Goal: Information Seeking & Learning: Compare options

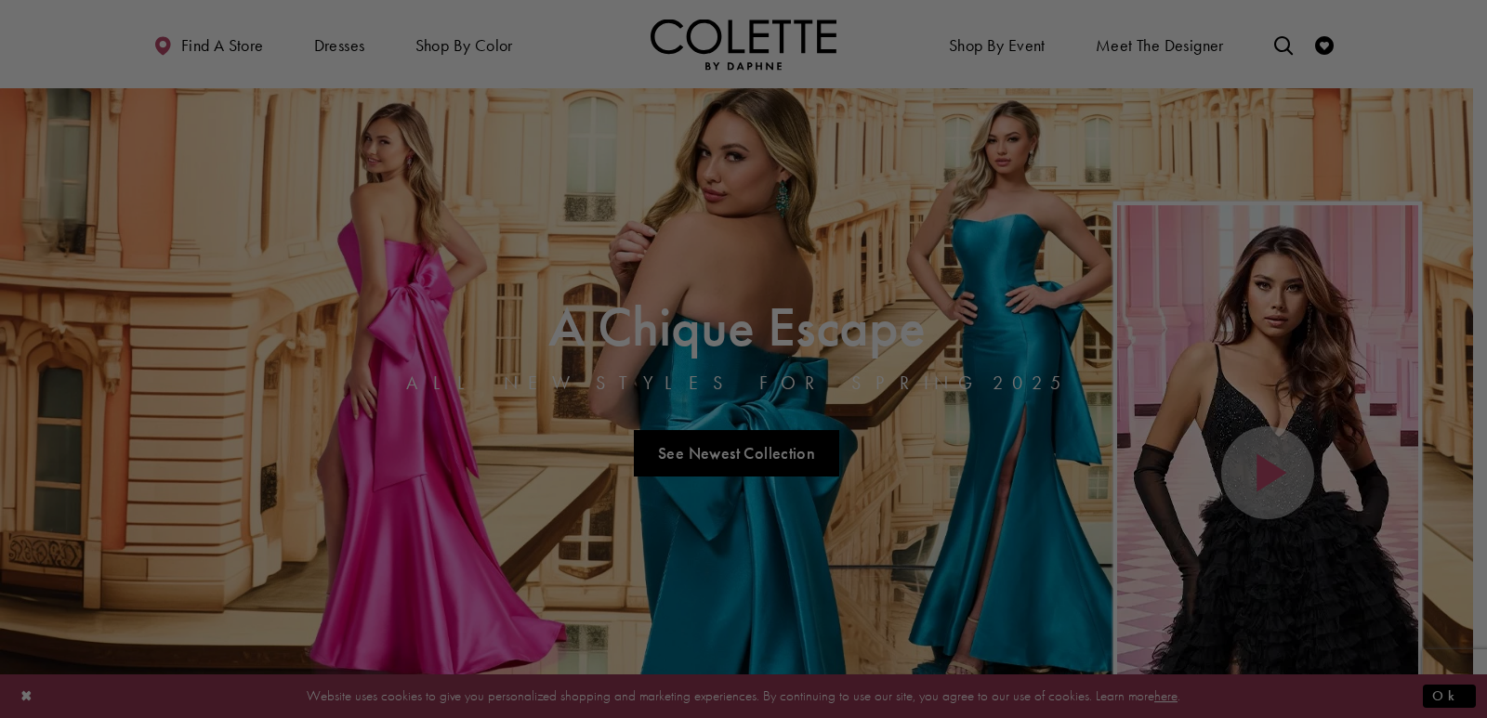
click at [971, 158] on div at bounding box center [751, 363] width 1502 height 726
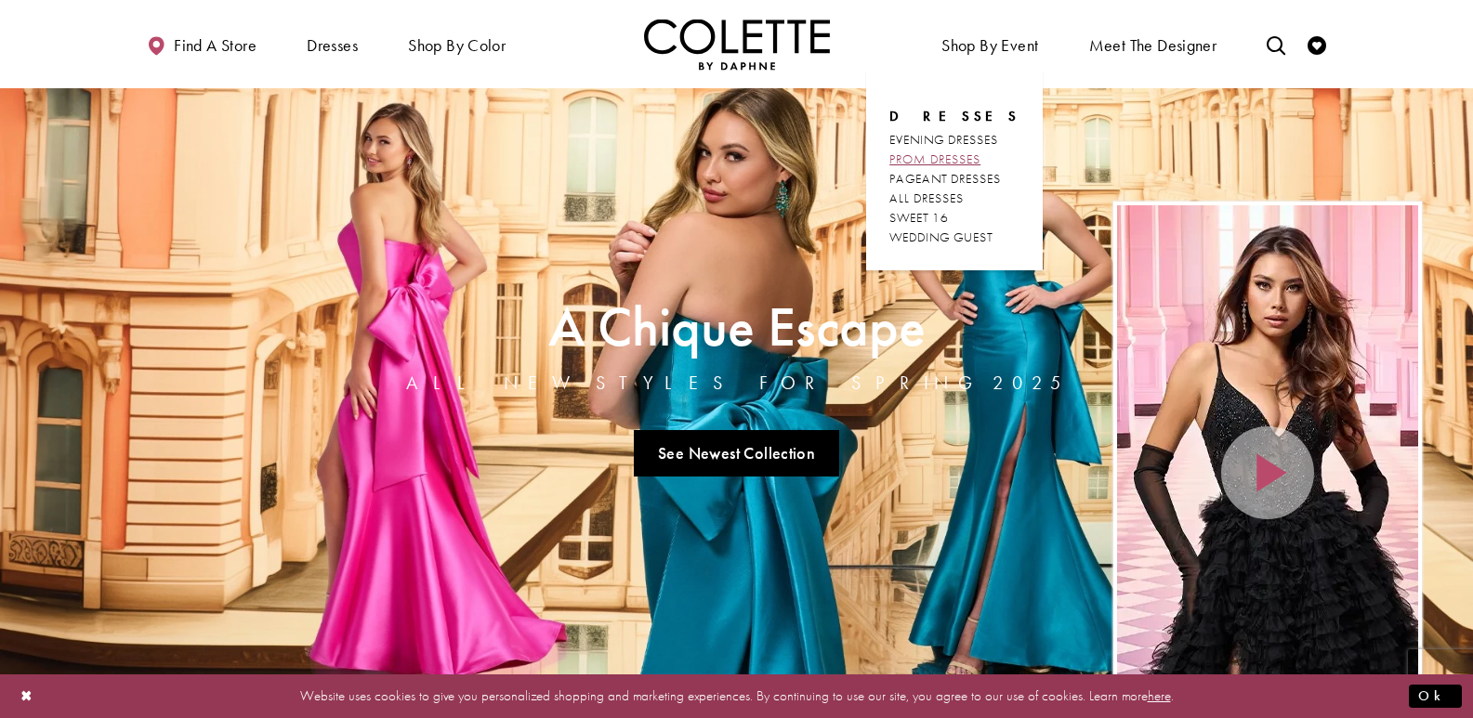
click at [970, 160] on span "PROM DRESSES" at bounding box center [934, 159] width 91 height 17
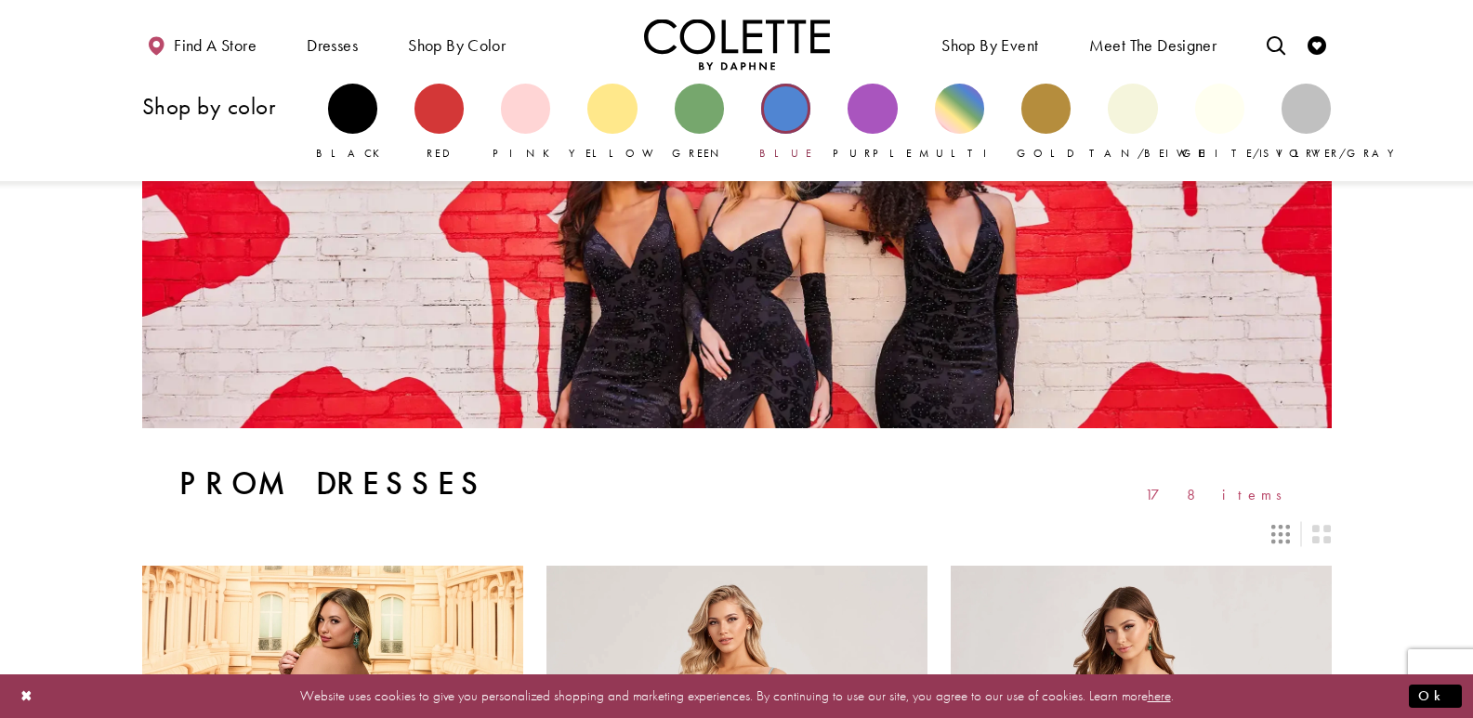
click at [781, 117] on div "Primary block" at bounding box center [785, 108] width 49 height 49
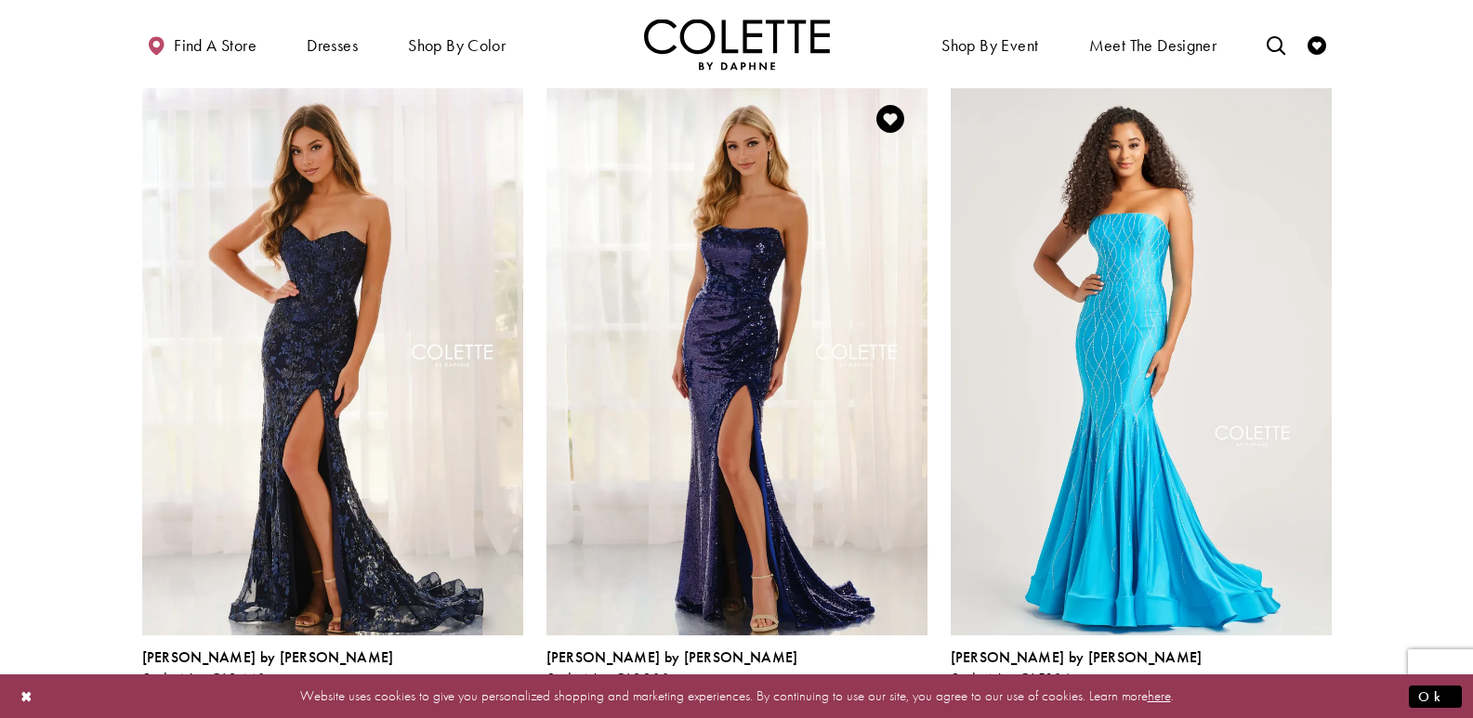
scroll to position [279, 0]
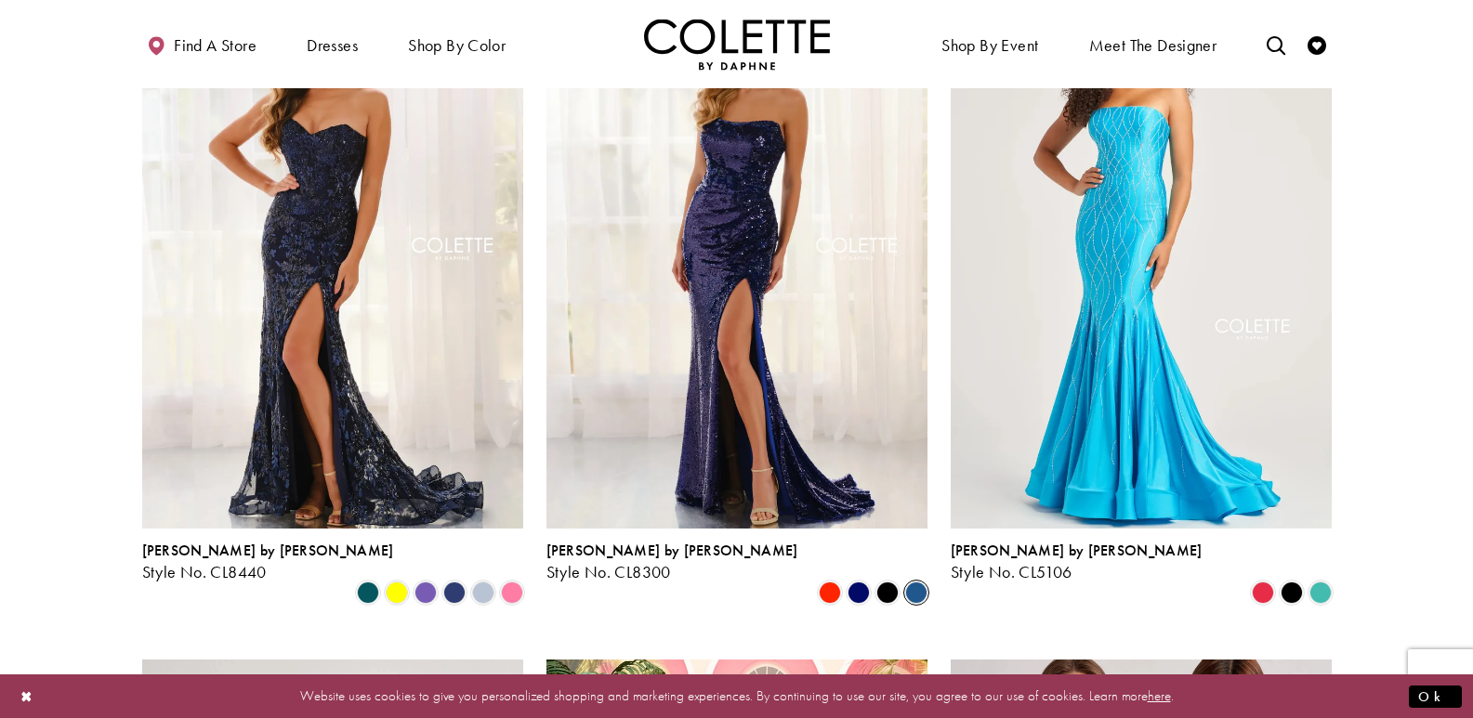
click at [913, 582] on span "Product List" at bounding box center [916, 593] width 22 height 22
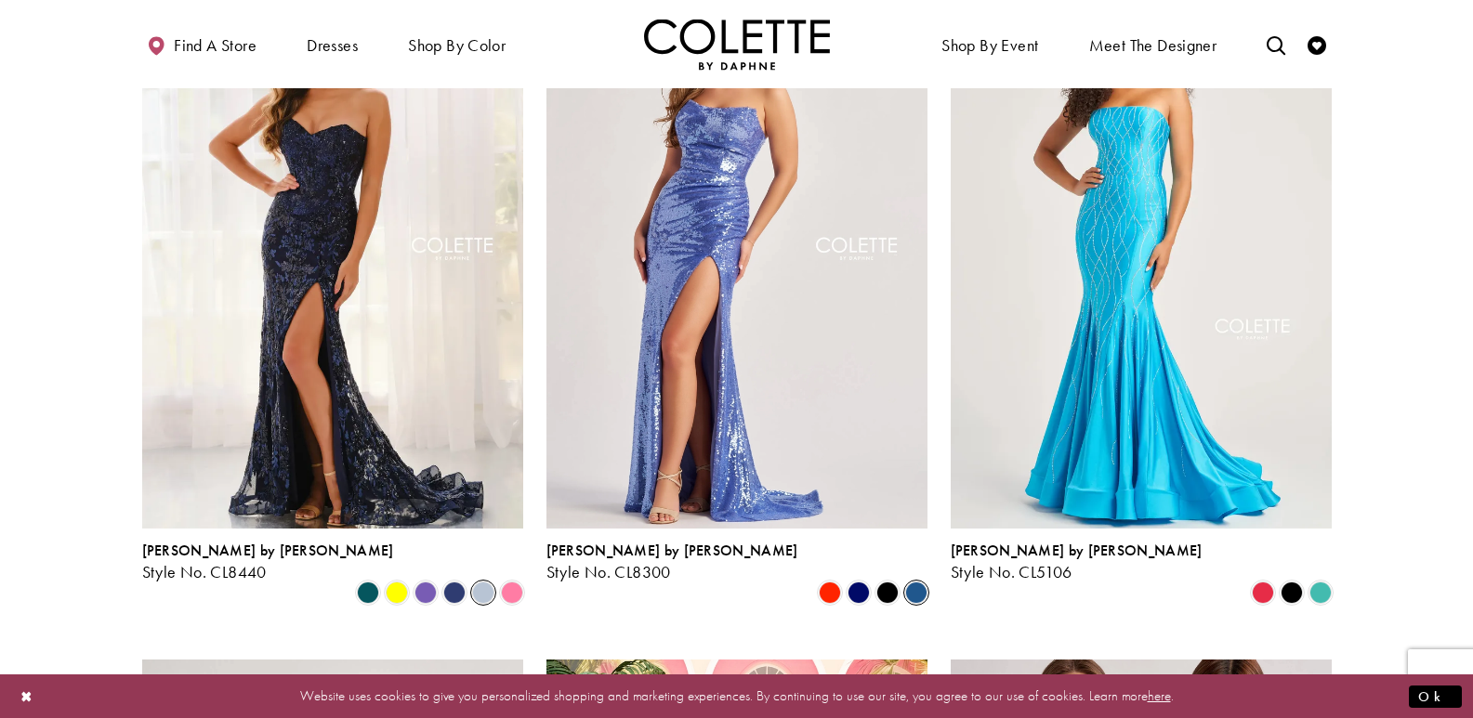
click at [484, 582] on span "Product List" at bounding box center [483, 593] width 22 height 22
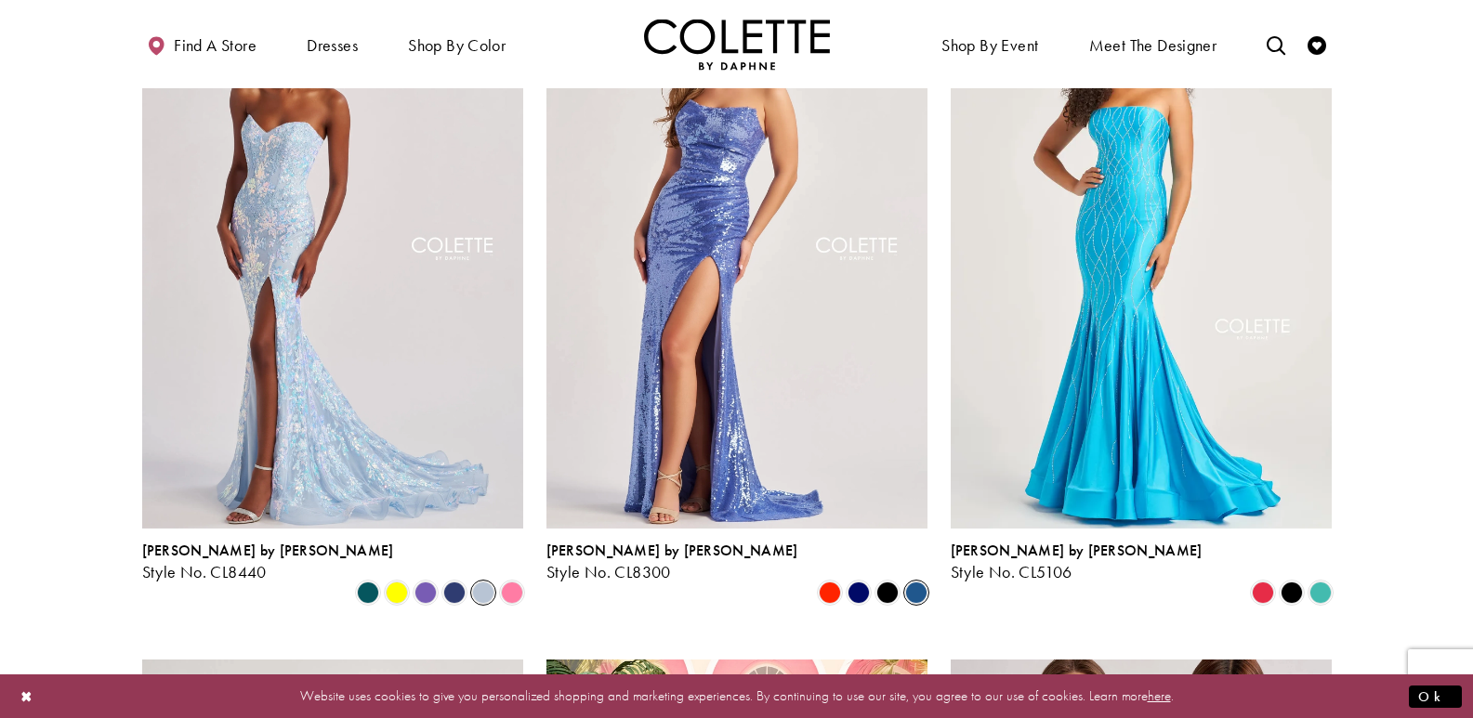
click at [479, 582] on span "Product List" at bounding box center [483, 593] width 22 height 22
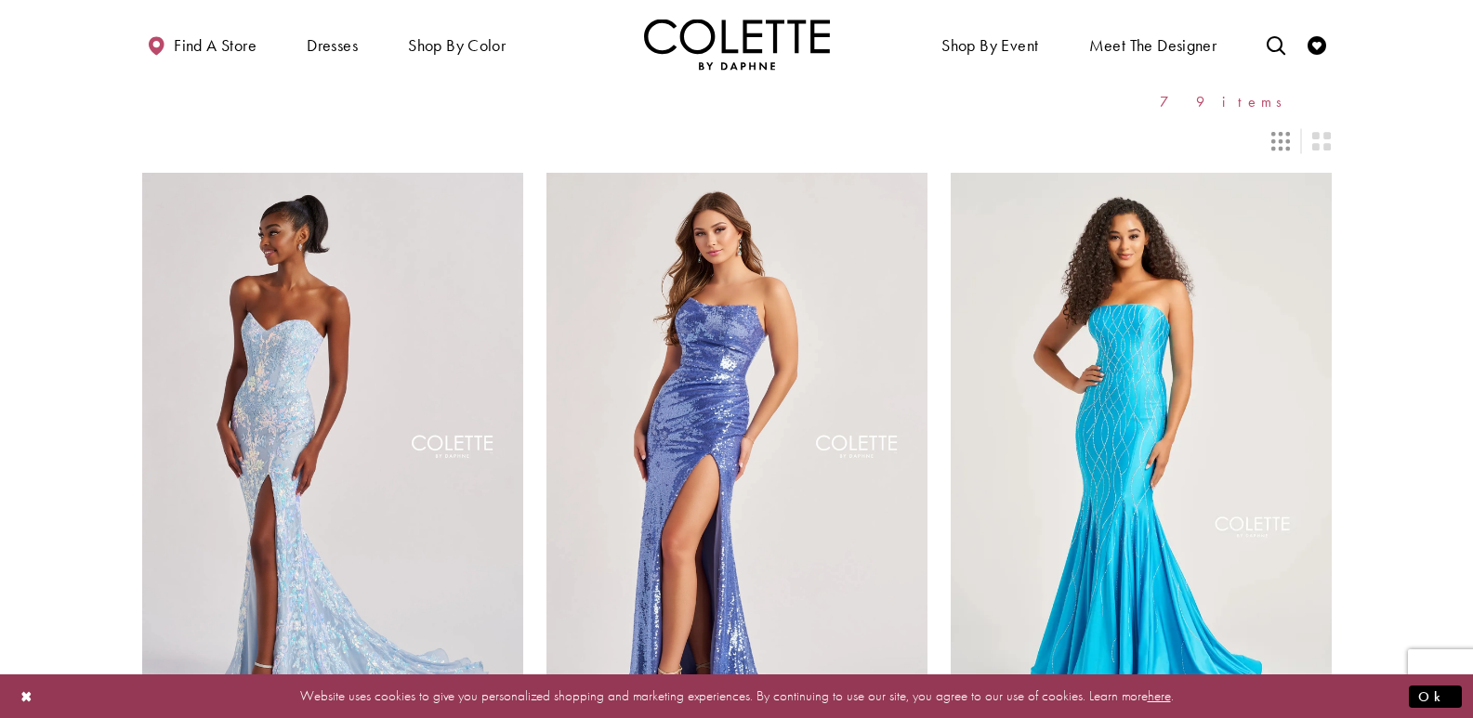
scroll to position [0, 0]
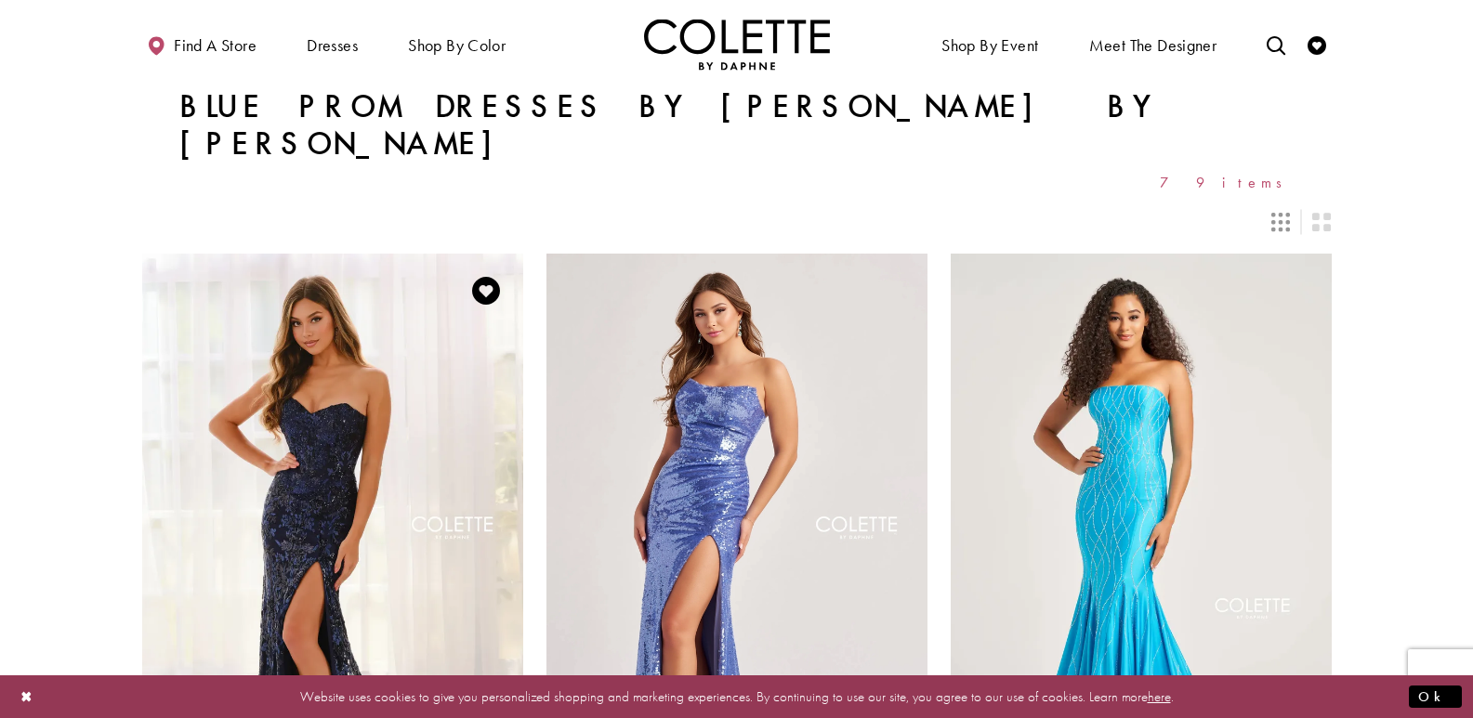
click at [243, 450] on img "Visit Colette by Daphne Style No. CL8440 Page" at bounding box center [332, 531] width 381 height 554
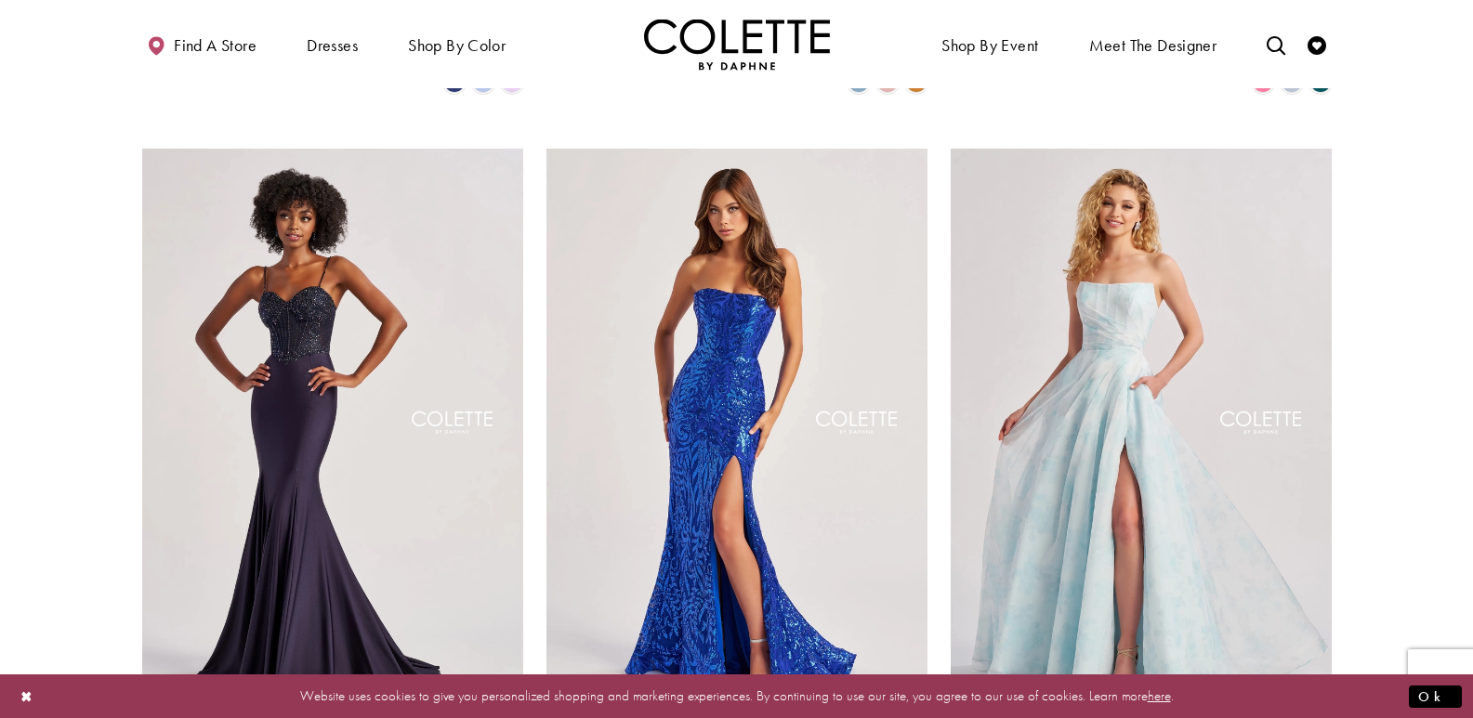
scroll to position [1487, 0]
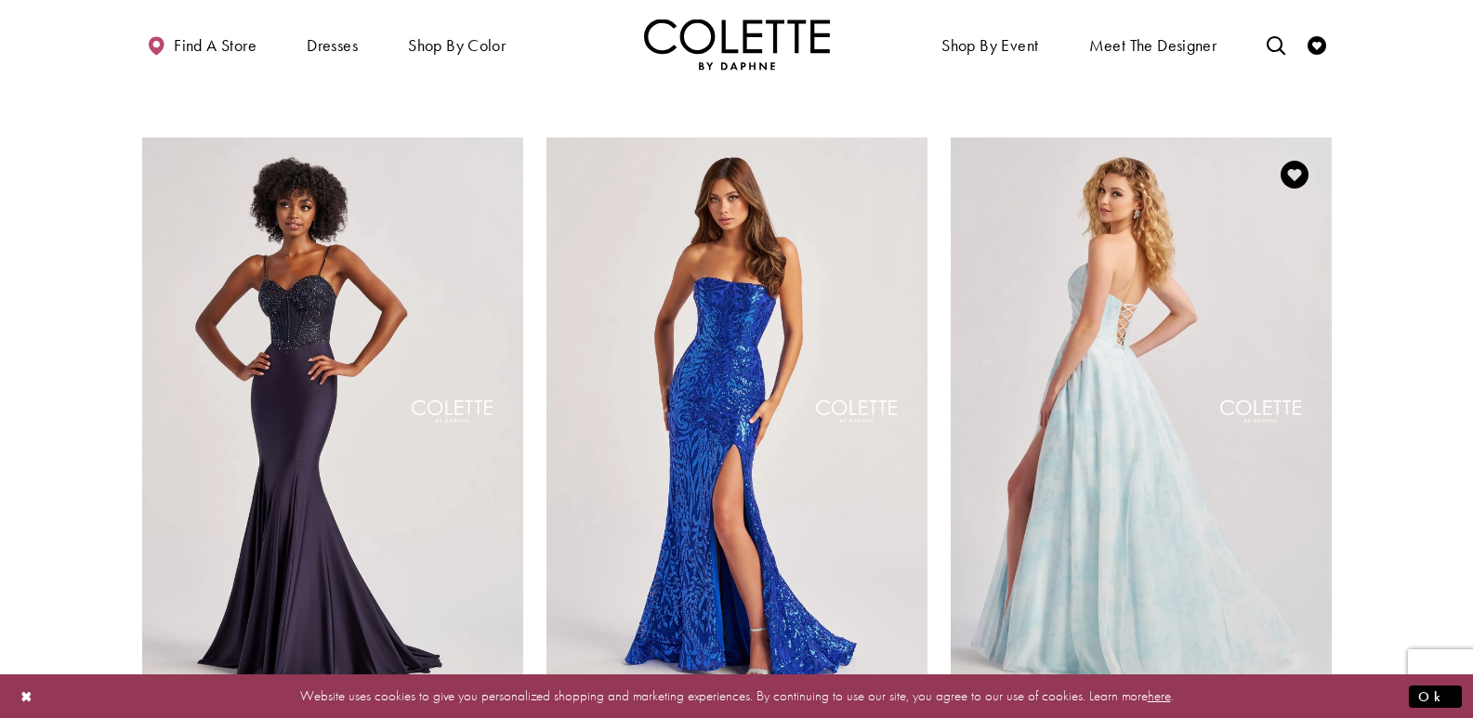
click at [1120, 302] on img "Visit Colette by Daphne Style No. CL8635 Page" at bounding box center [1141, 415] width 381 height 554
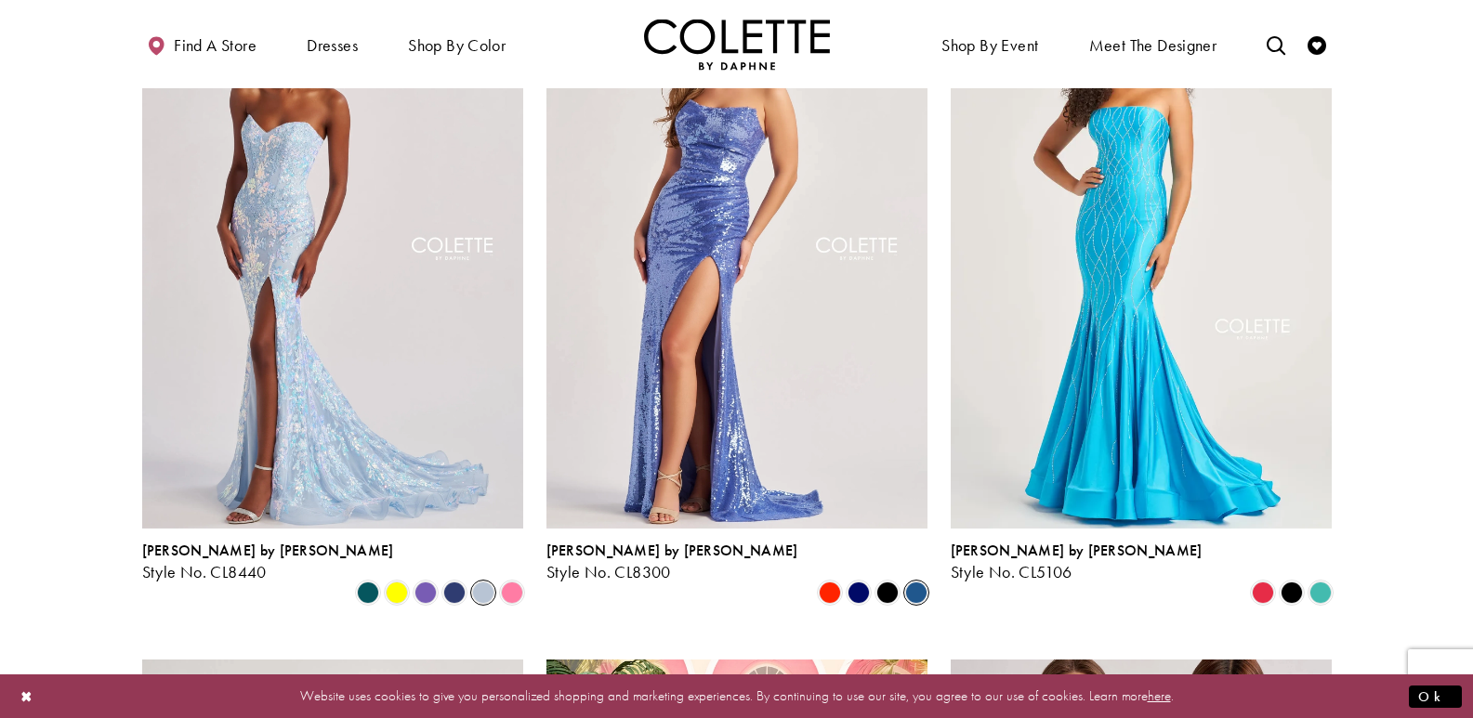
scroll to position [0, 0]
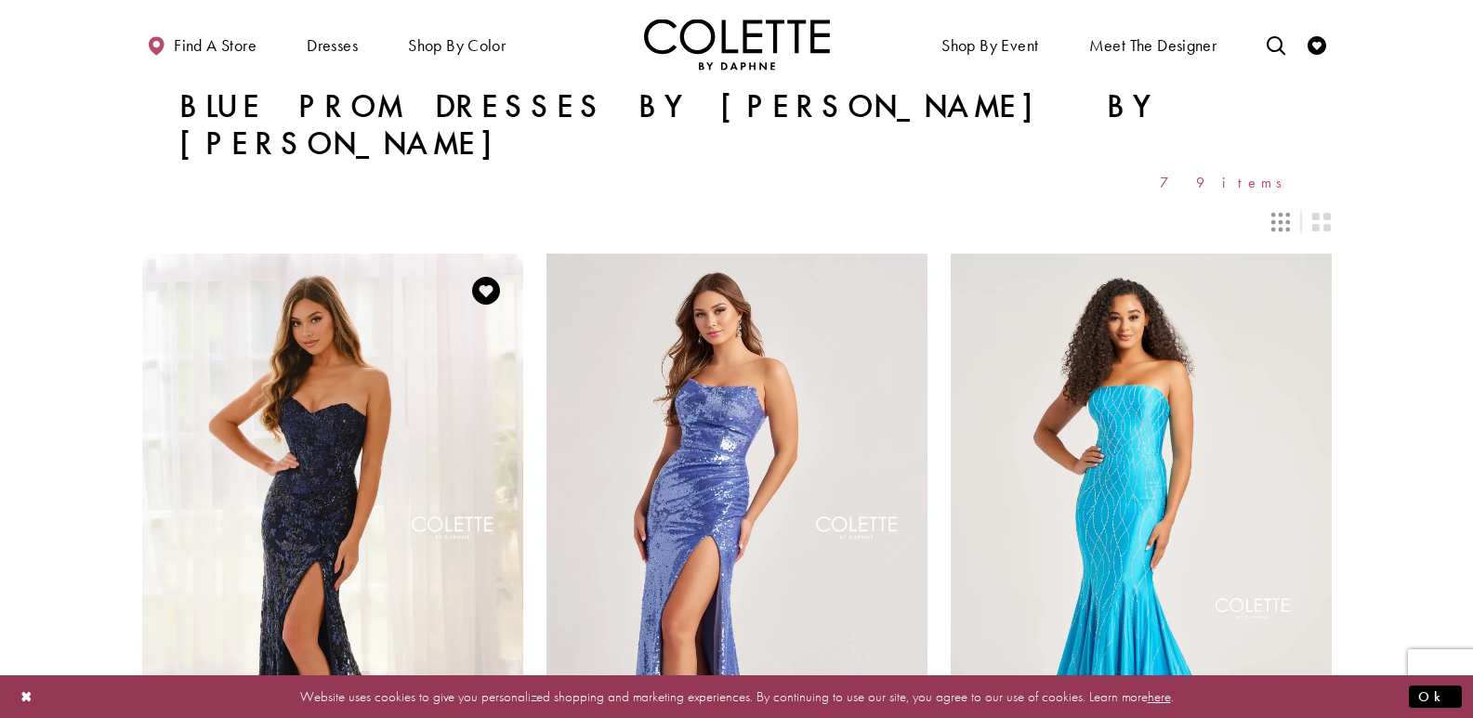
click at [415, 439] on img "Visit Colette by Daphne Style No. CL8440 Page" at bounding box center [332, 531] width 381 height 554
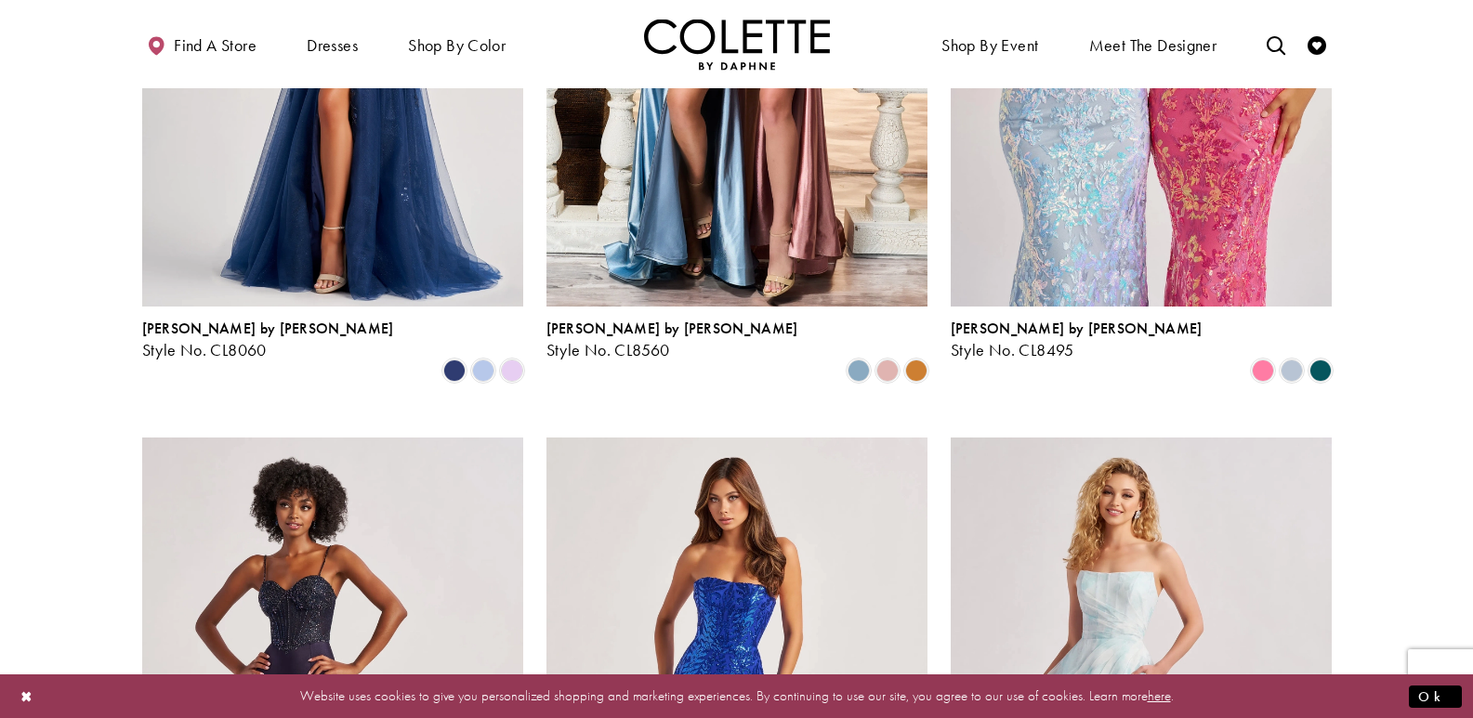
scroll to position [1208, 0]
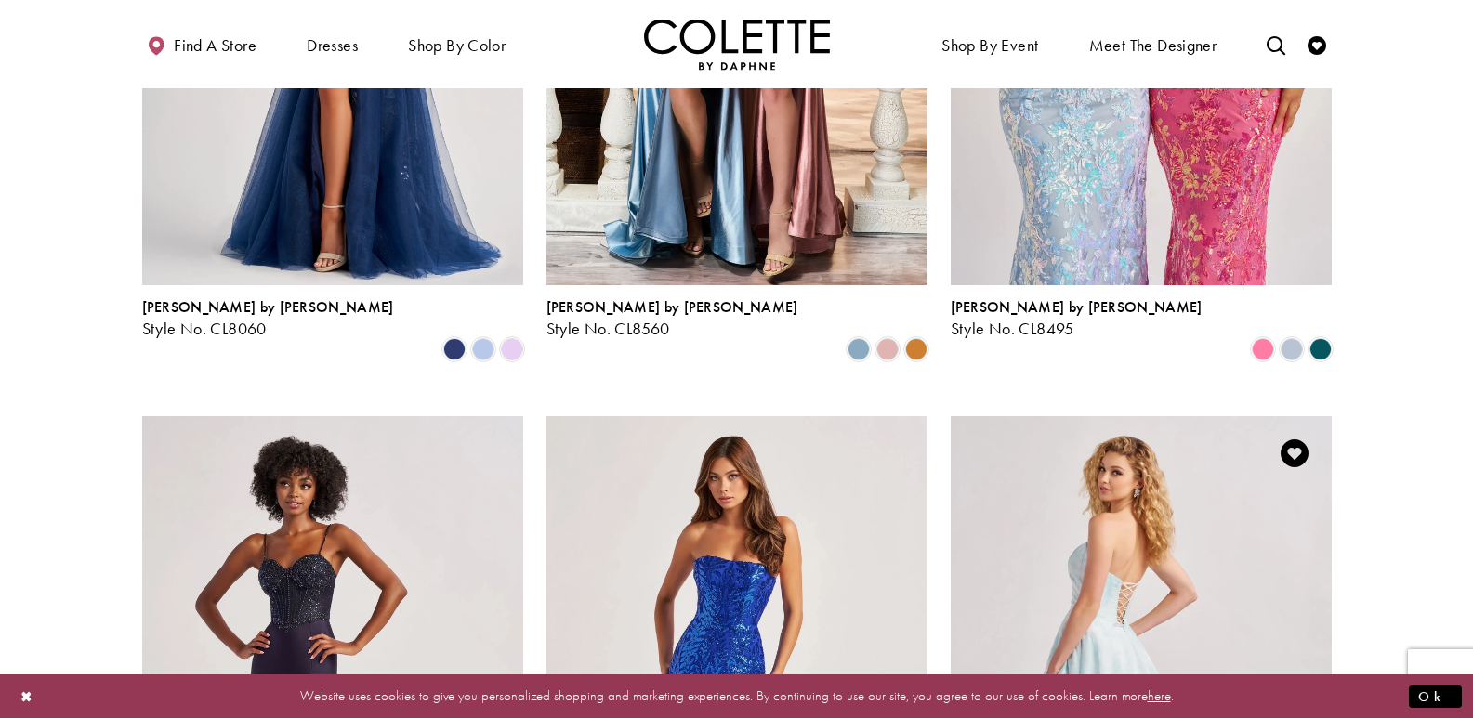
click at [1101, 585] on img "Visit Colette by Daphne Style No. CL8635 Page" at bounding box center [1141, 693] width 381 height 554
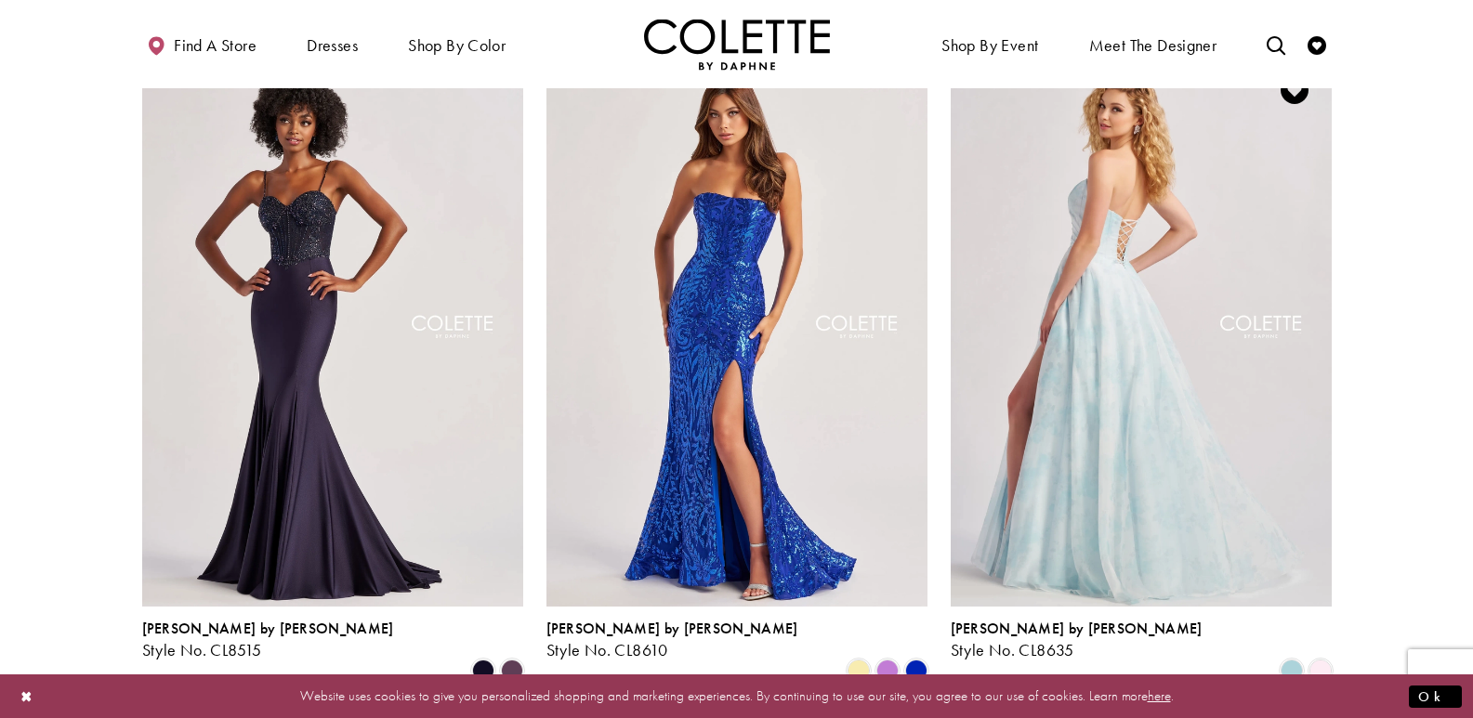
scroll to position [1580, 0]
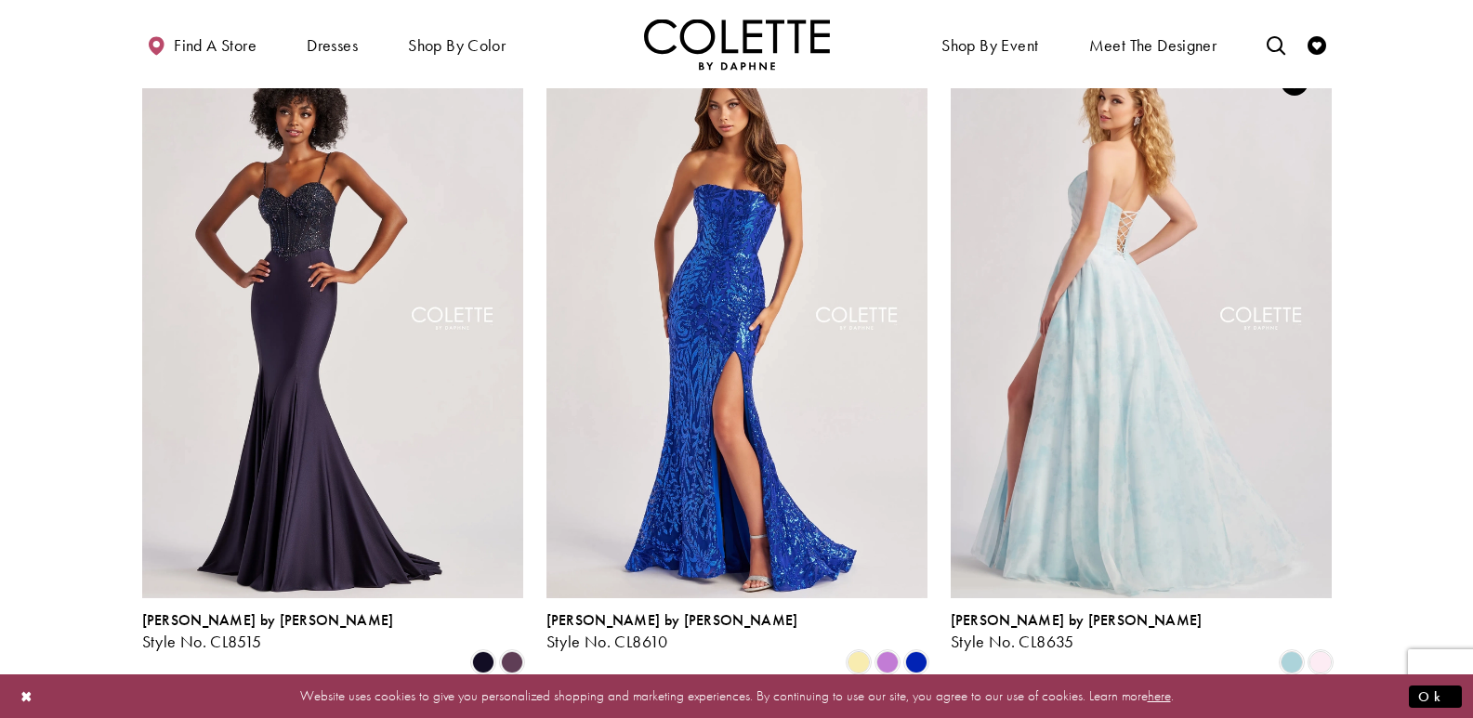
click at [1099, 212] on img "Visit Colette by Daphne Style No. CL8635 Page" at bounding box center [1141, 322] width 381 height 554
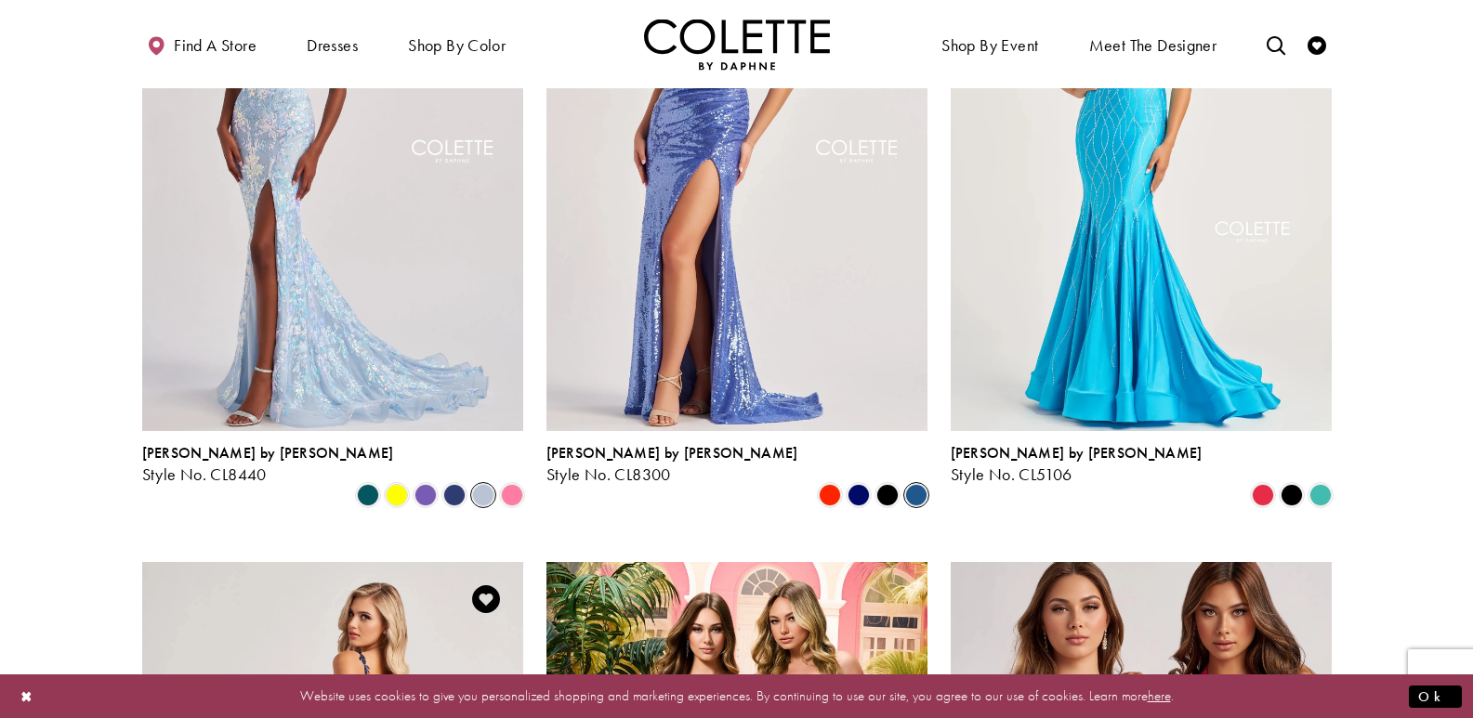
scroll to position [465, 0]
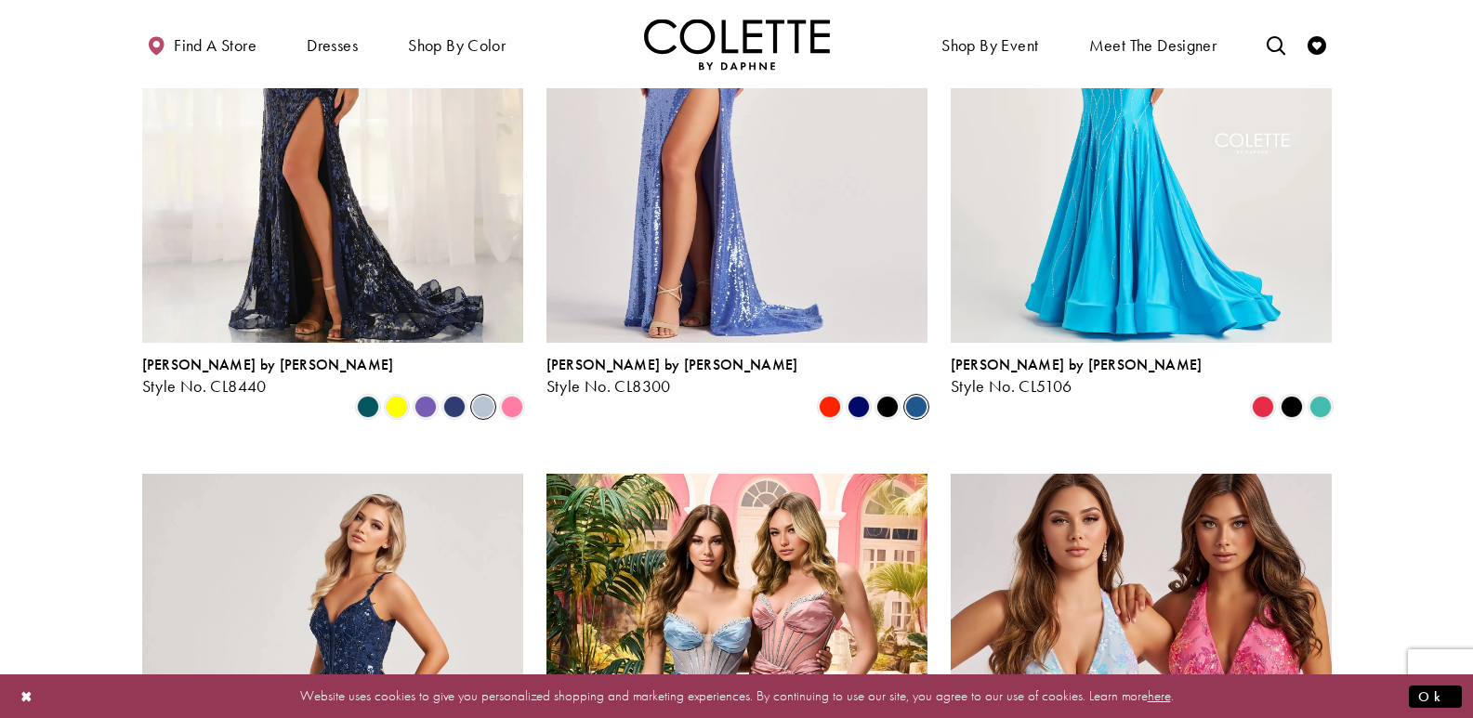
click at [482, 251] on img "Visit Colette by Daphne Style No. CL8440 Page" at bounding box center [332, 66] width 381 height 554
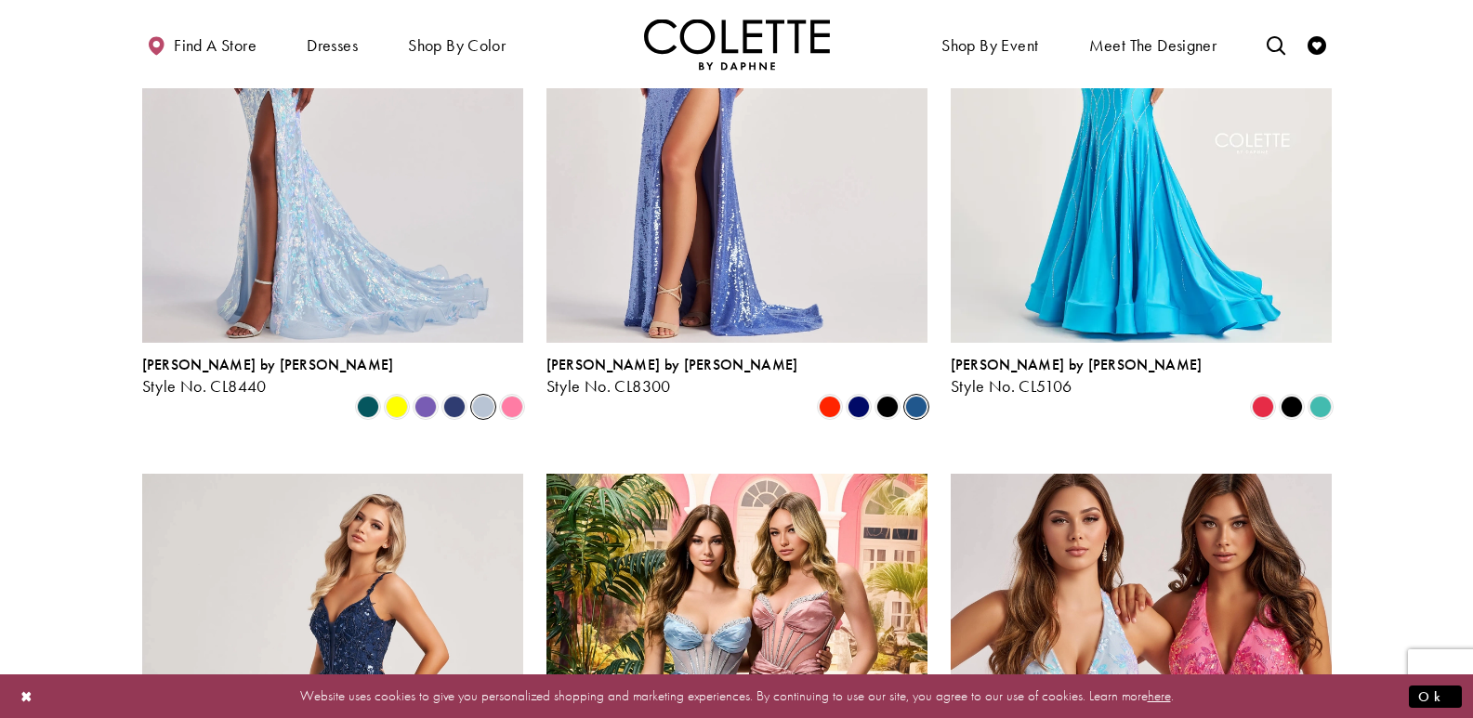
scroll to position [186, 0]
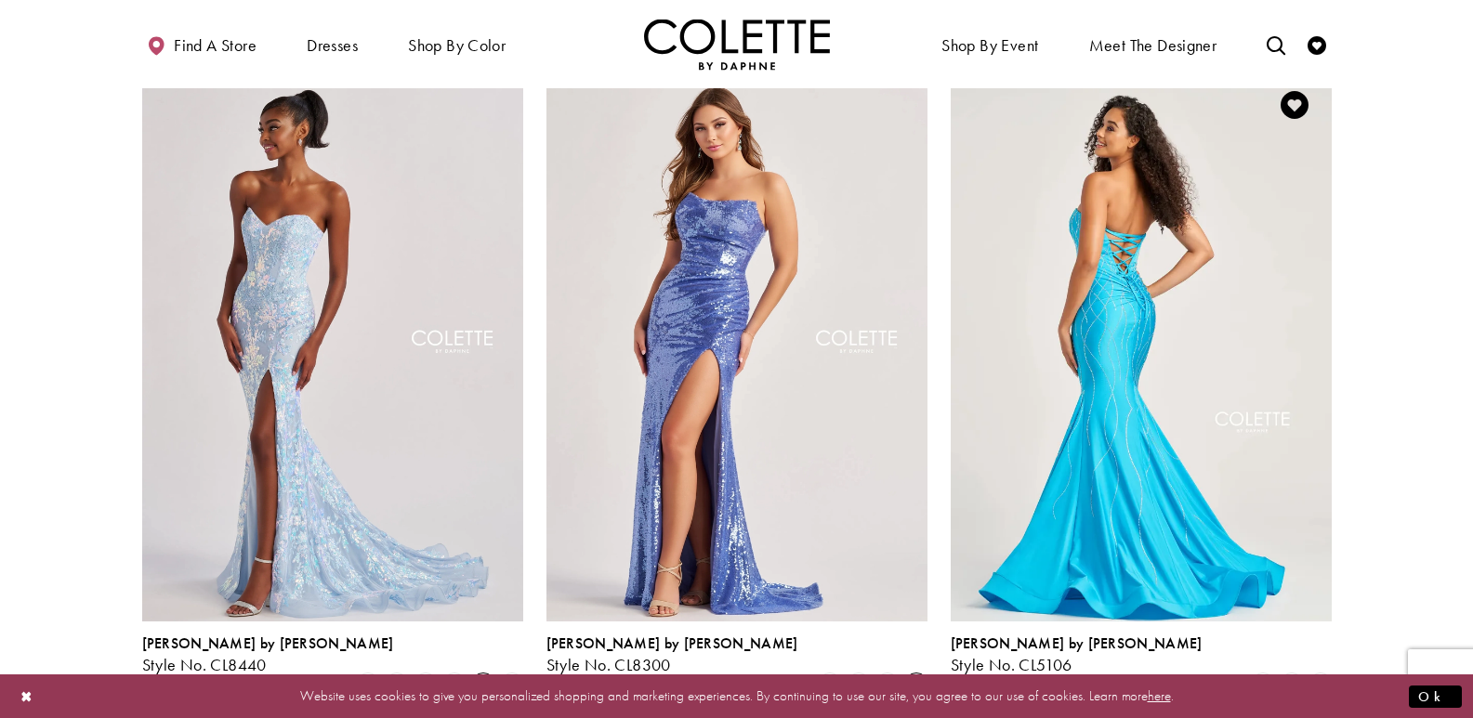
click at [1110, 351] on img "Visit Colette by Daphne Style No. CL5106 Page" at bounding box center [1141, 345] width 381 height 554
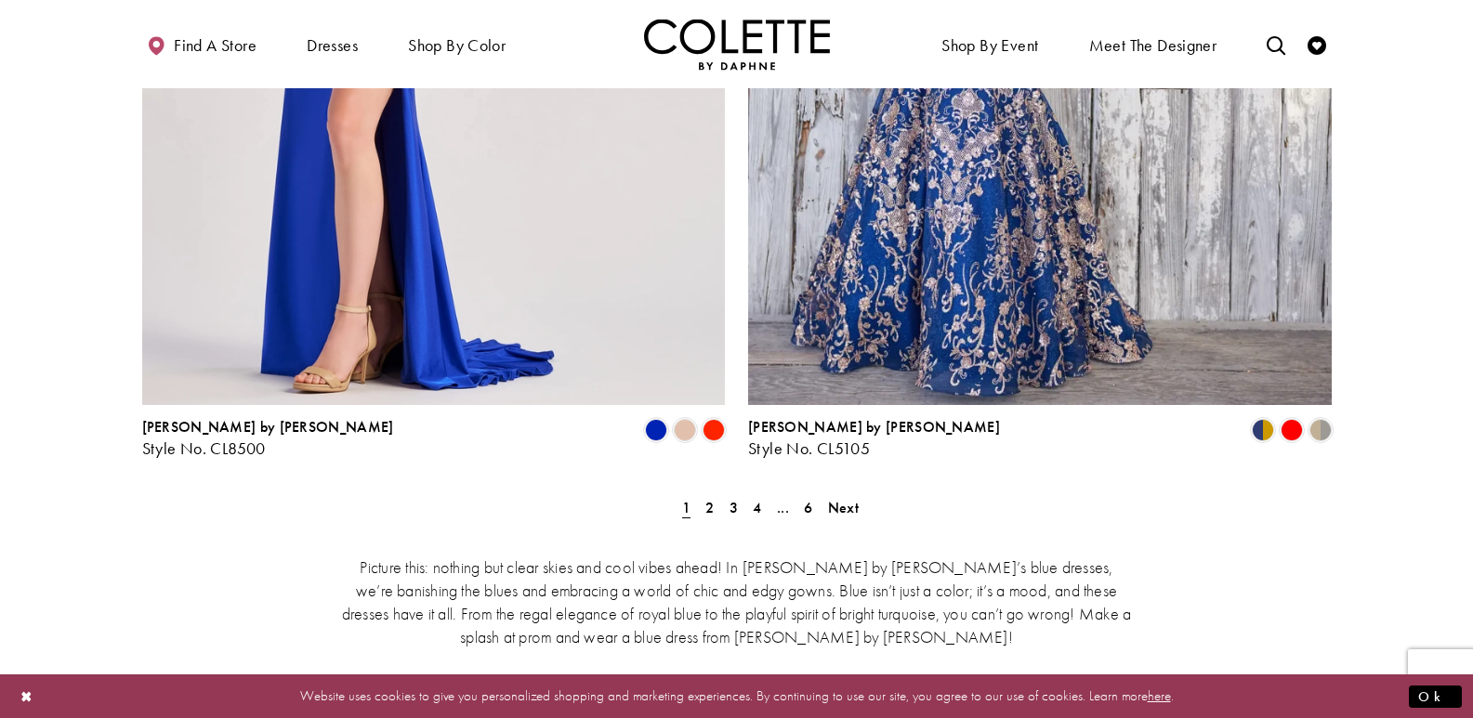
scroll to position [3438, 0]
click at [845, 497] on span "Next" at bounding box center [843, 507] width 31 height 20
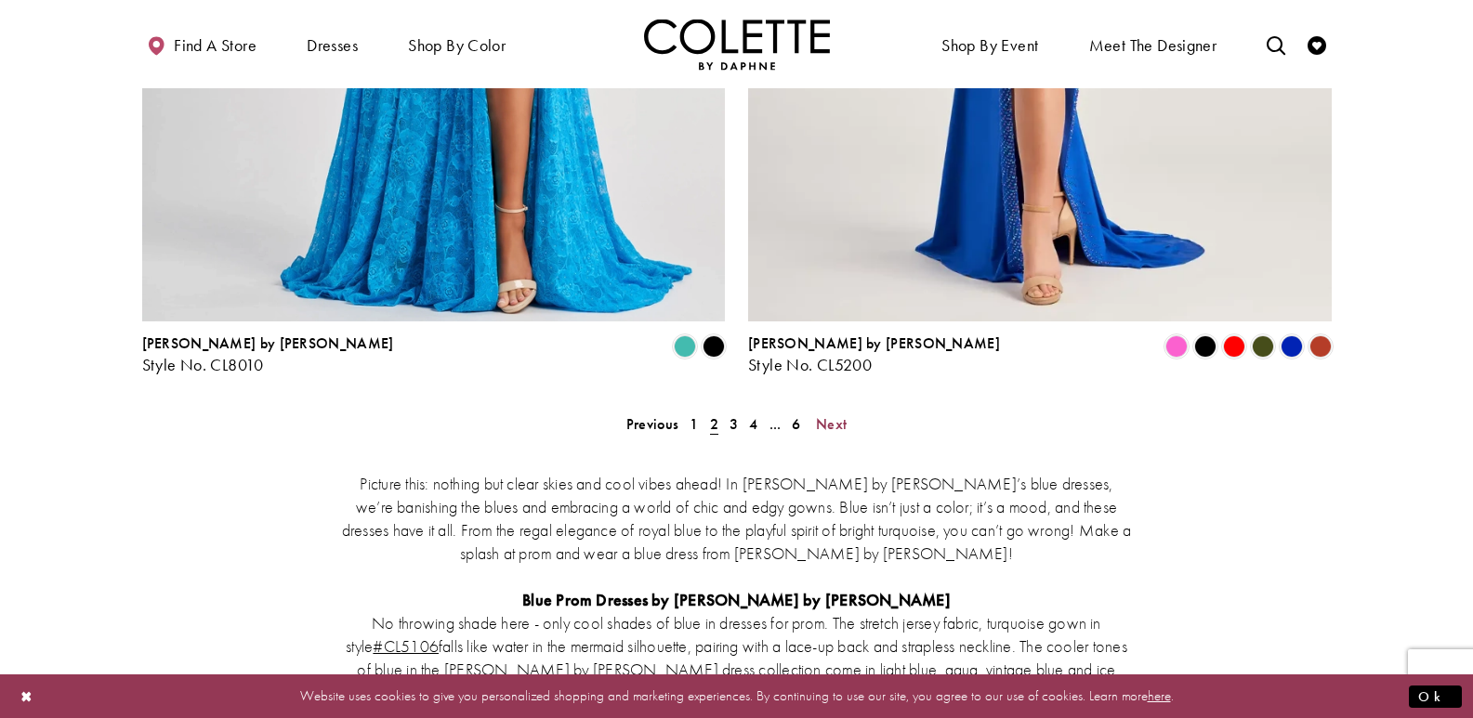
scroll to position [3446, 0]
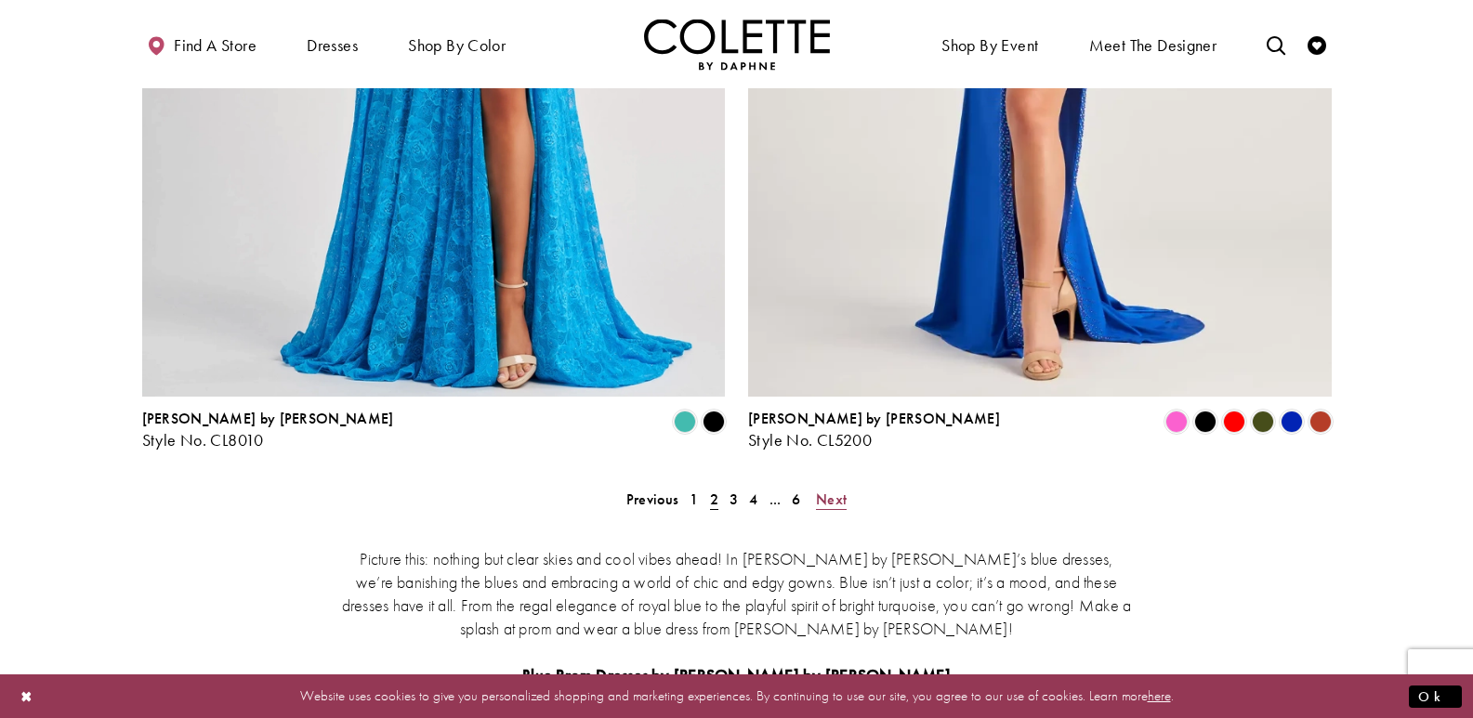
click at [834, 490] on span "Next" at bounding box center [831, 500] width 31 height 20
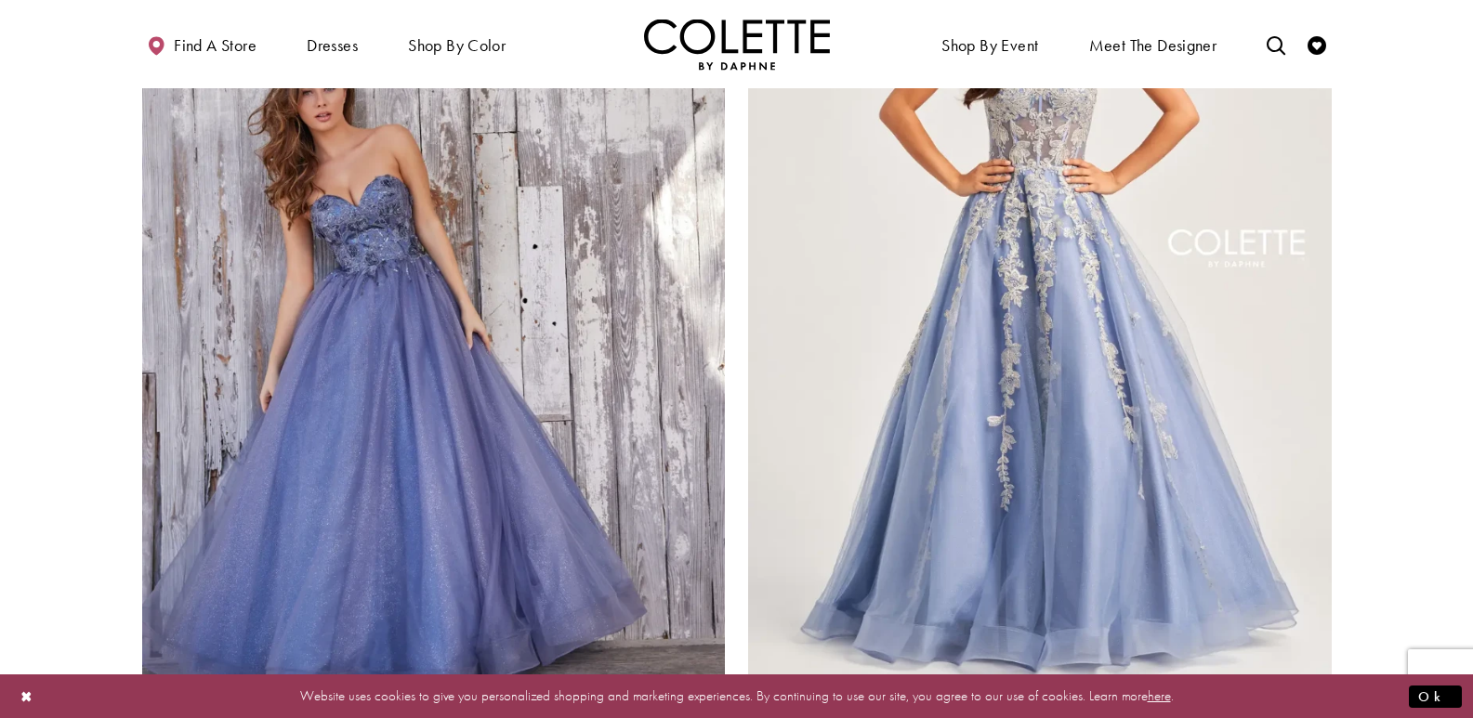
scroll to position [3260, 0]
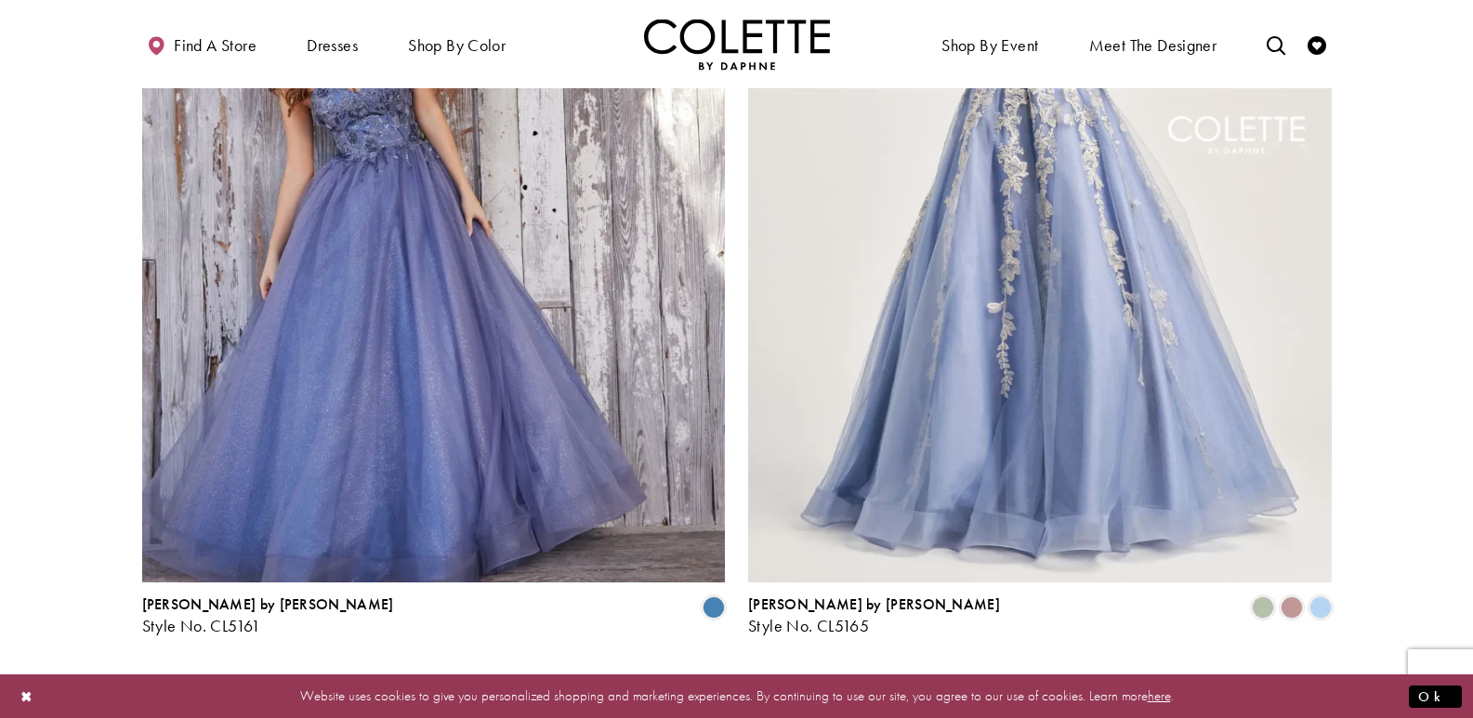
click at [836, 676] on span "Next" at bounding box center [831, 686] width 31 height 20
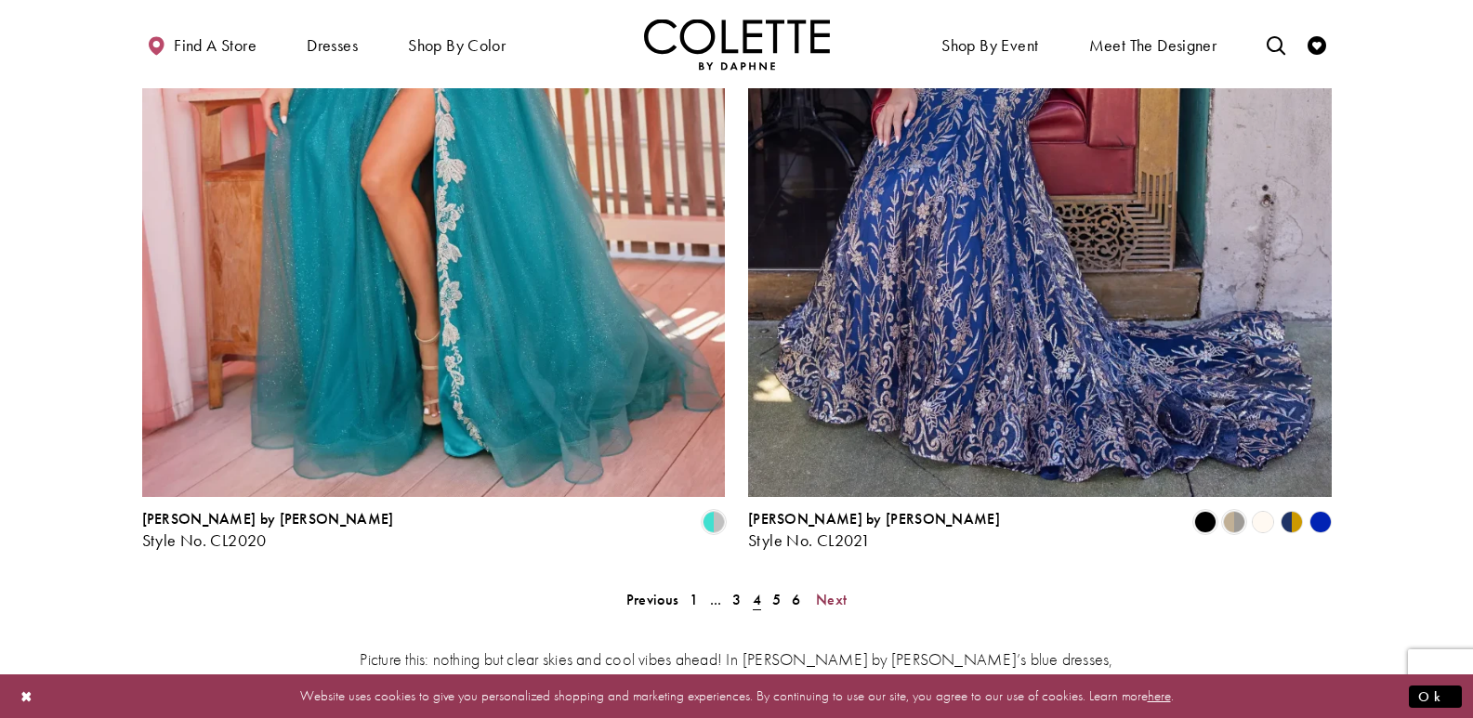
scroll to position [3353, 0]
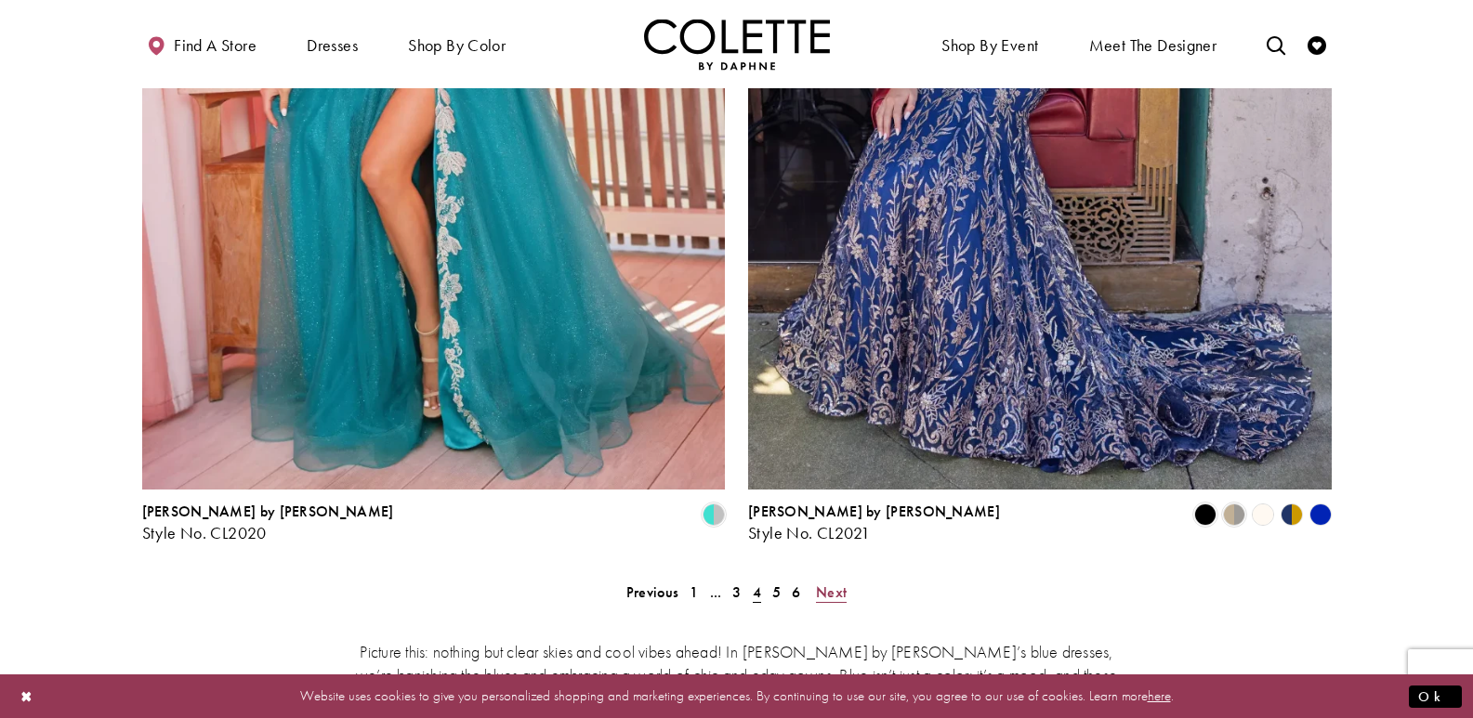
click at [842, 583] on span "Next" at bounding box center [831, 593] width 31 height 20
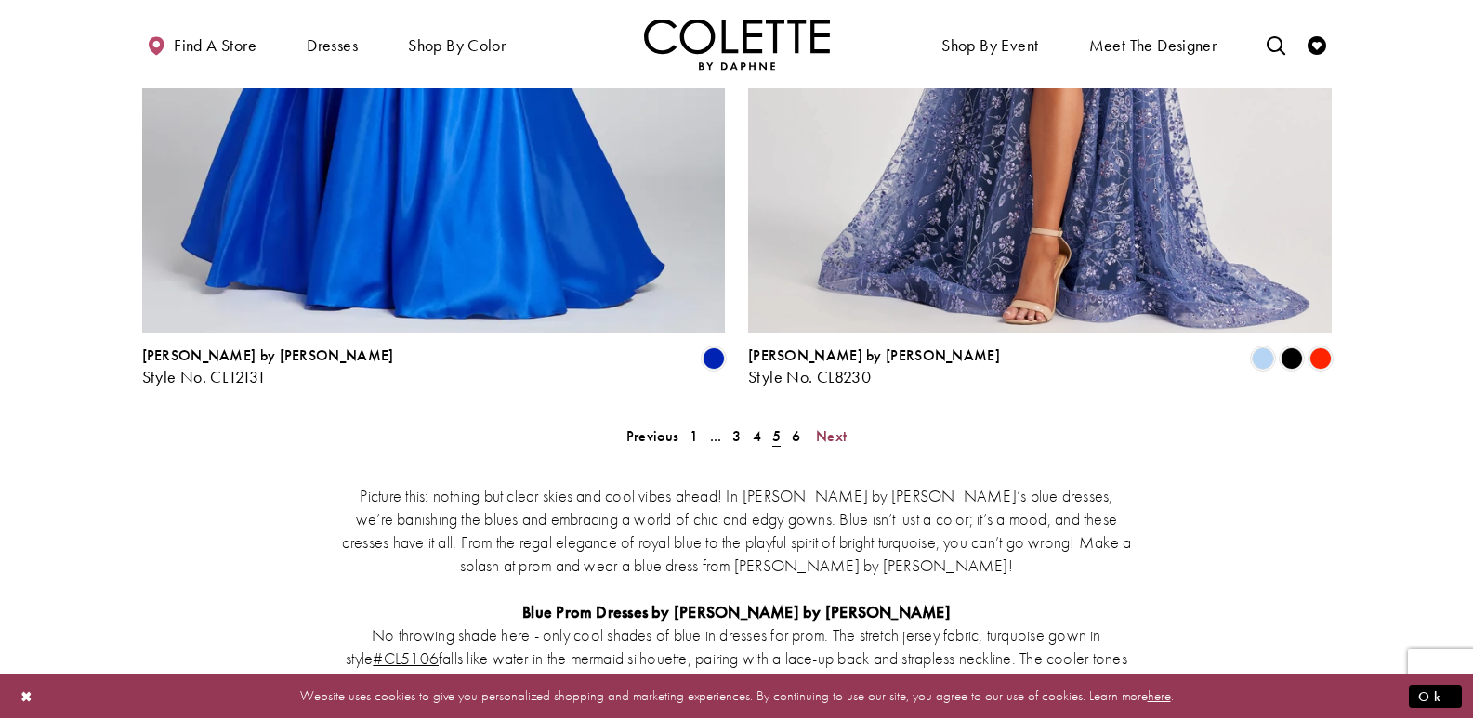
scroll to position [3531, 0]
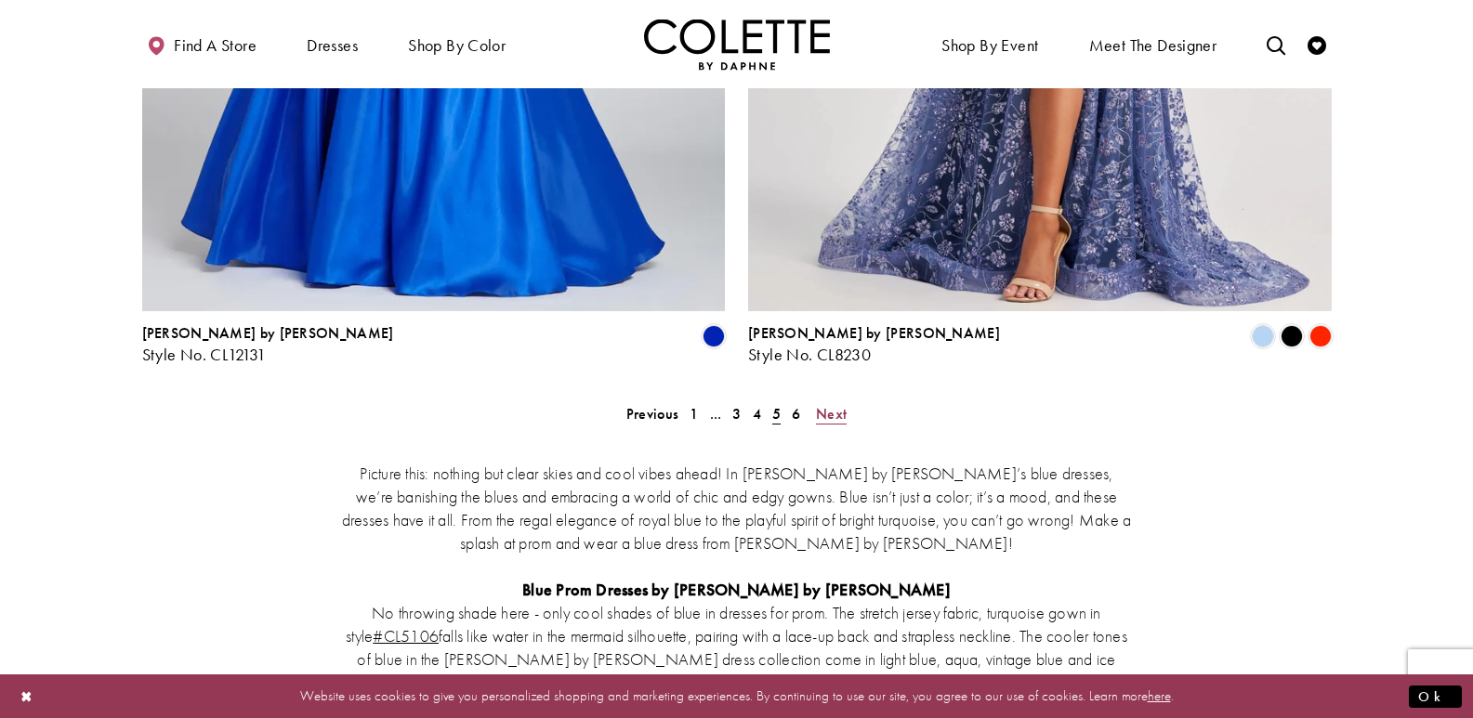
click at [821, 404] on span "Next" at bounding box center [831, 414] width 31 height 20
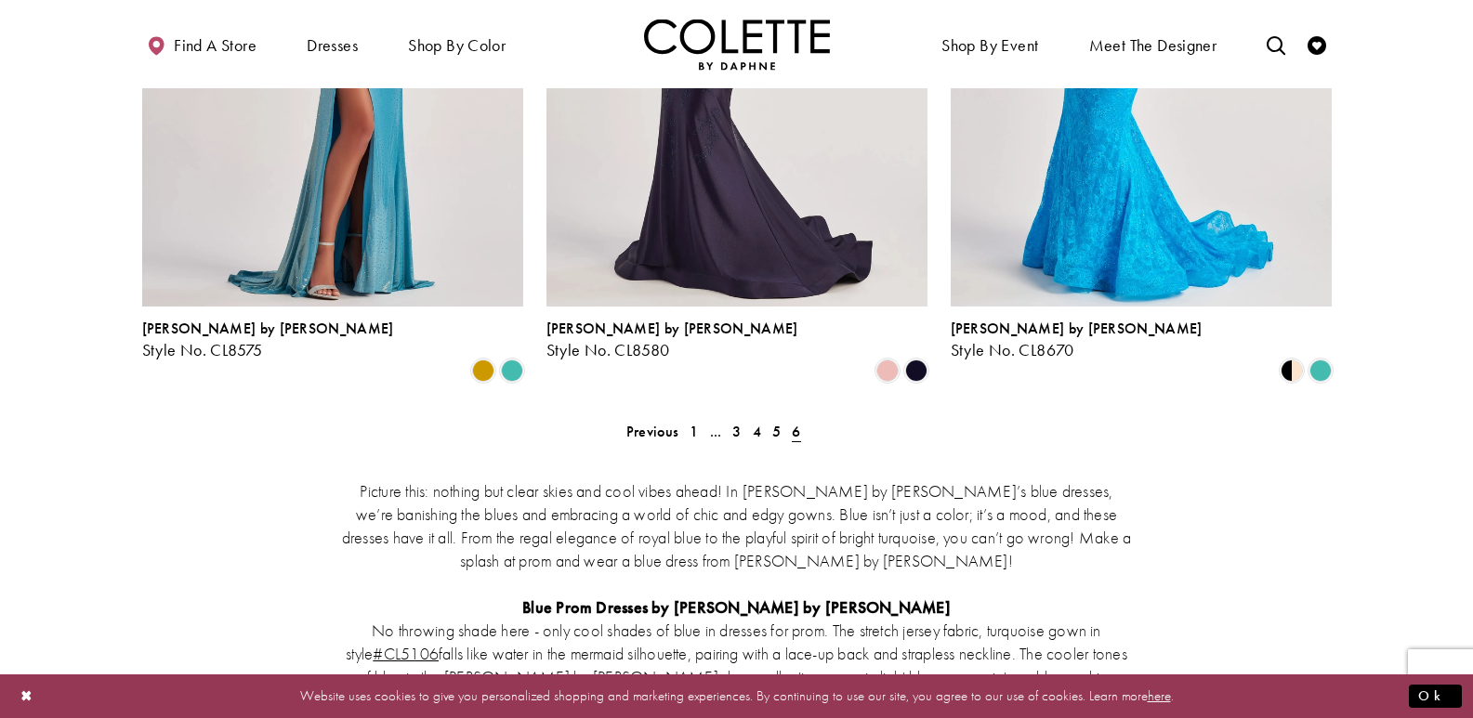
scroll to position [1858, 0]
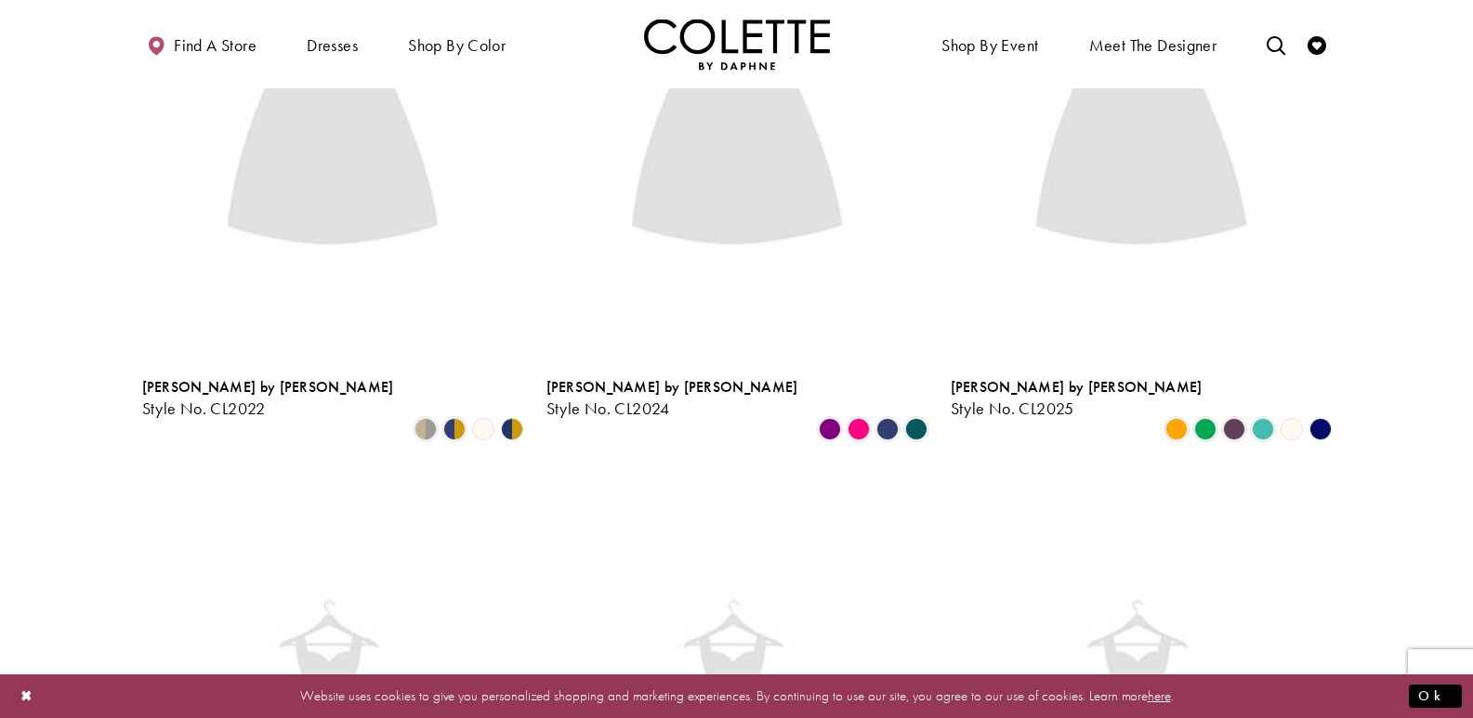
scroll to position [100, 0]
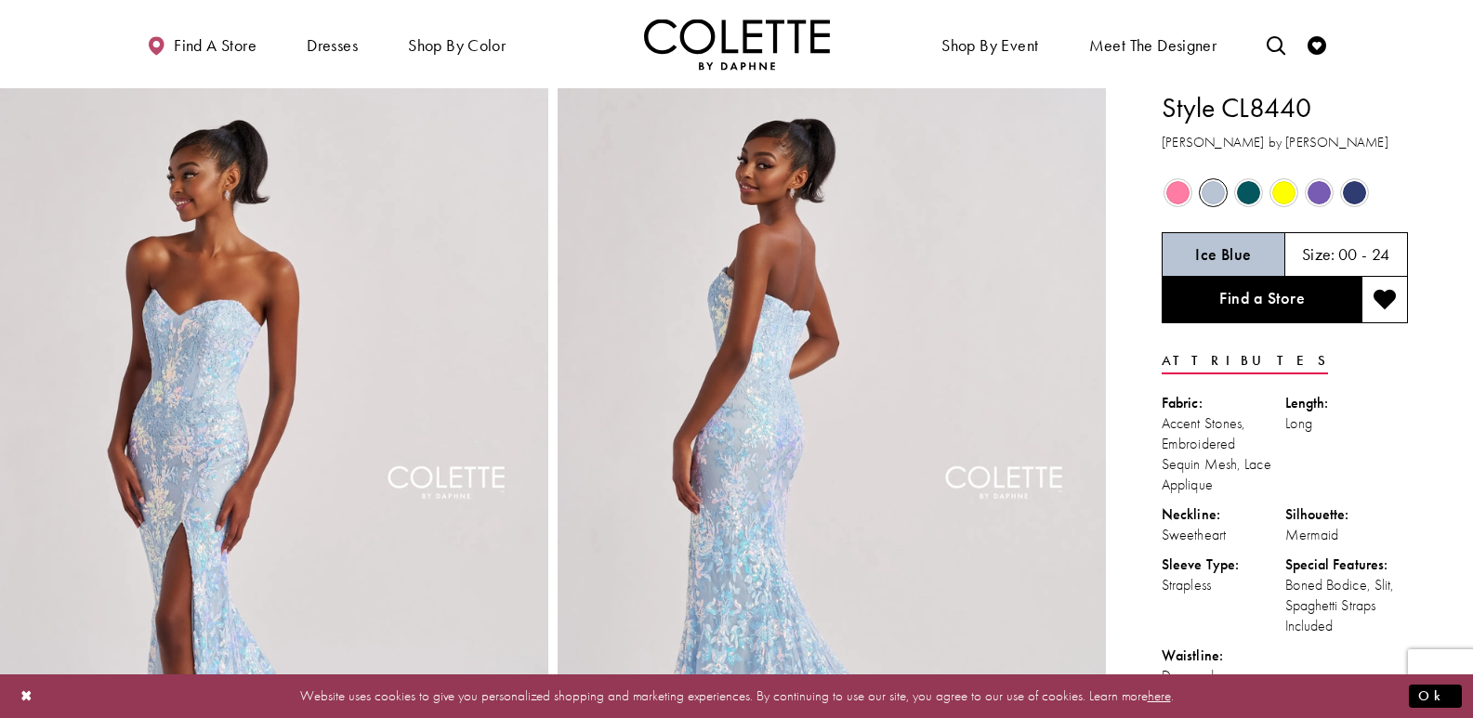
drag, startPoint x: 1160, startPoint y: 107, endPoint x: 1312, endPoint y: 105, distance: 152.4
copy h1 "Style CL8440"
click at [1346, 138] on h3 "[PERSON_NAME] by [PERSON_NAME]" at bounding box center [1285, 142] width 246 height 21
drag, startPoint x: 1162, startPoint y: 100, endPoint x: 1311, endPoint y: 173, distance: 165.4
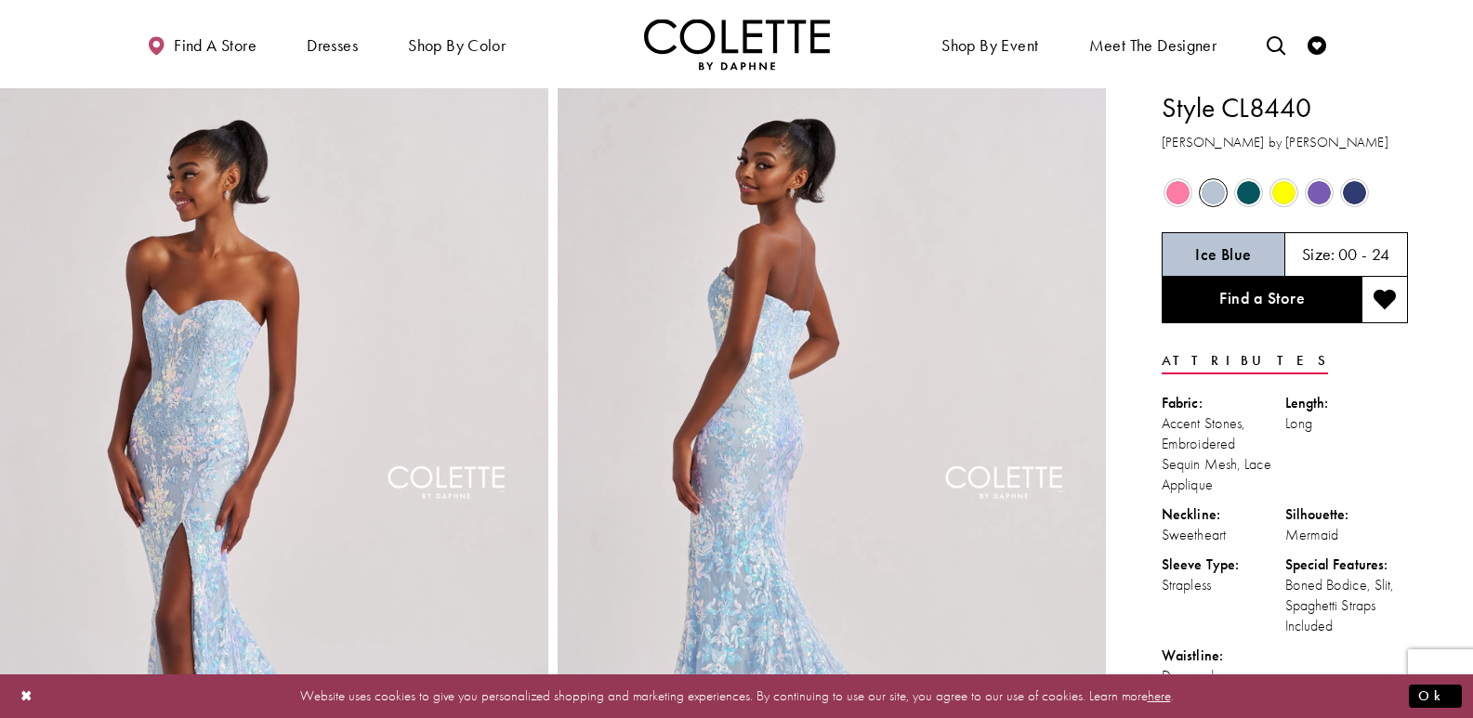
copy div "Style CL8440 Colette by Daphne Out of Stock Out of Stock Out of Stock Out of St…"
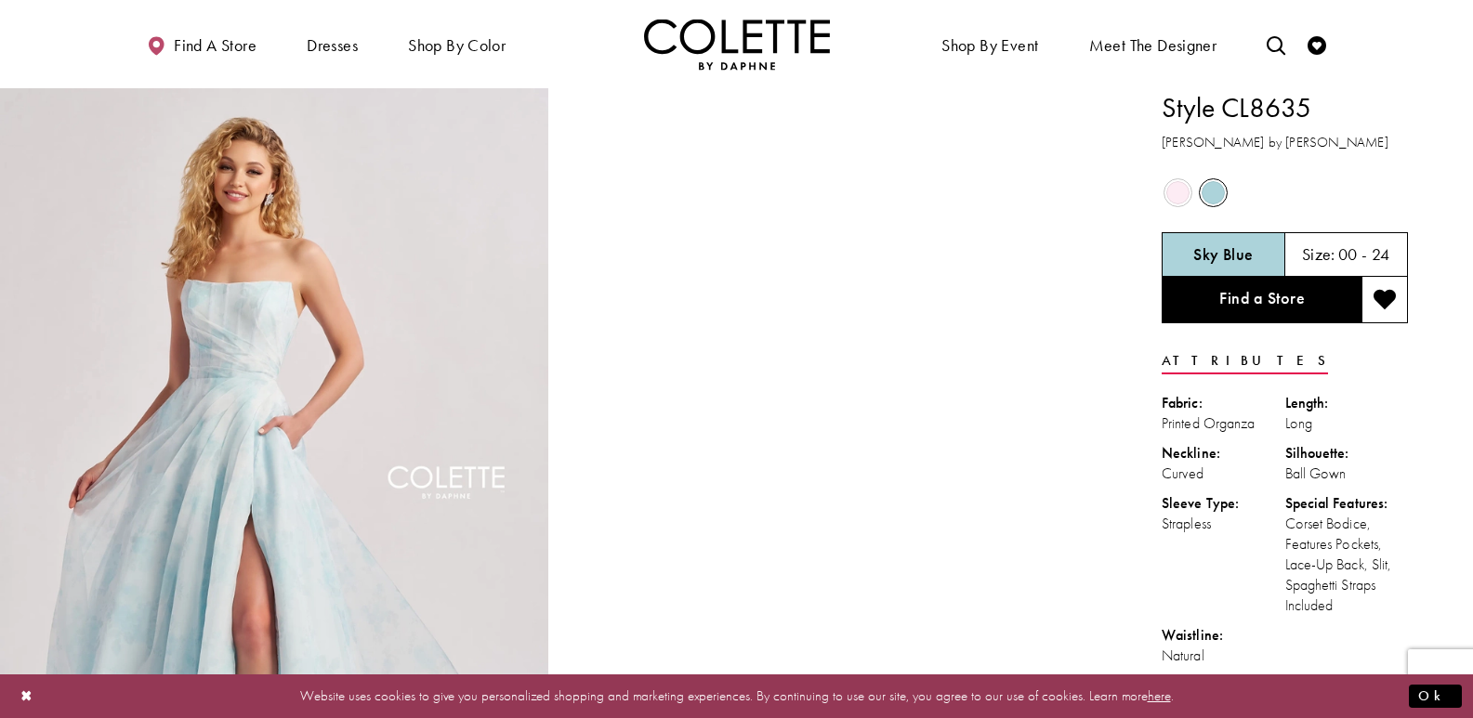
drag, startPoint x: 1159, startPoint y: 102, endPoint x: 1285, endPoint y: 145, distance: 133.4
copy div "Style CL8635 Colette by Daphne"
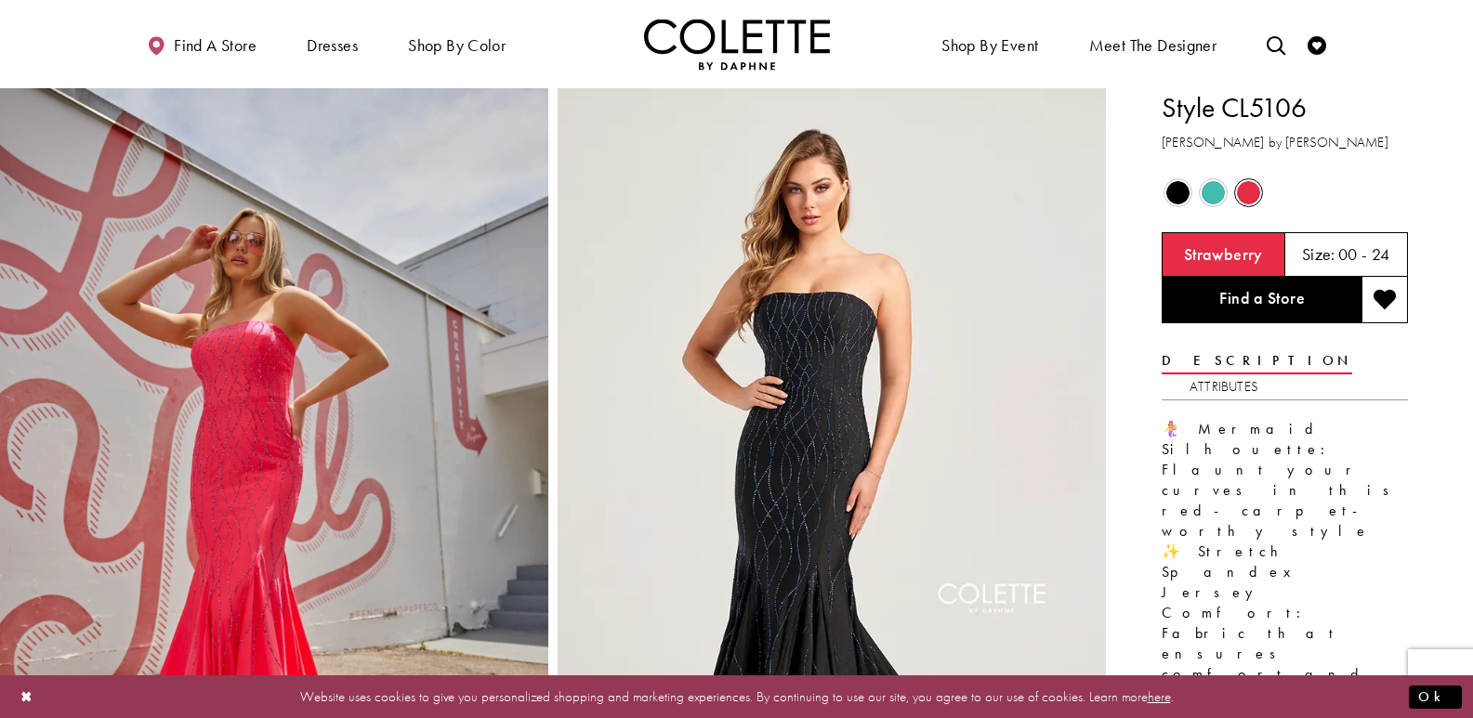
click at [1223, 193] on span "Product color controls state depends on size chosen" at bounding box center [1213, 192] width 23 height 23
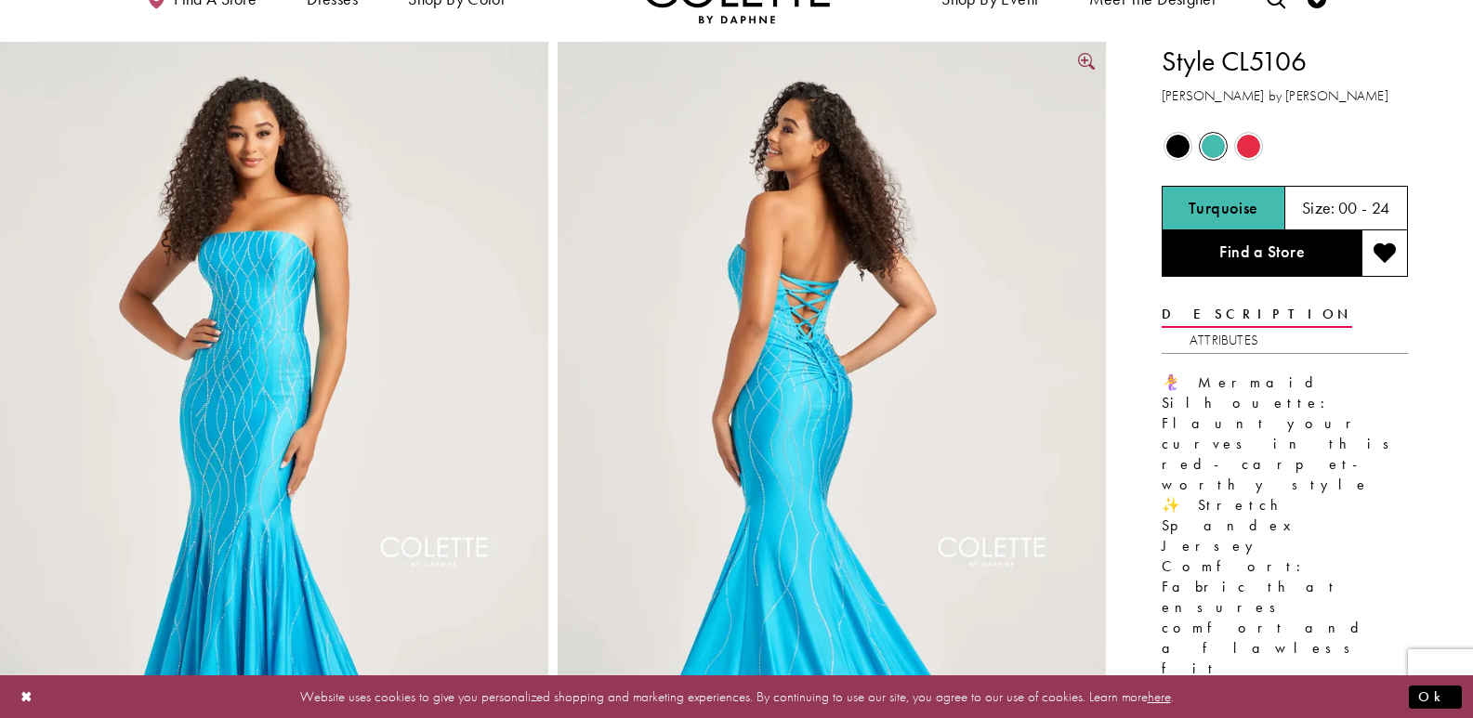
scroll to position [93, 0]
